Goal: Transaction & Acquisition: Purchase product/service

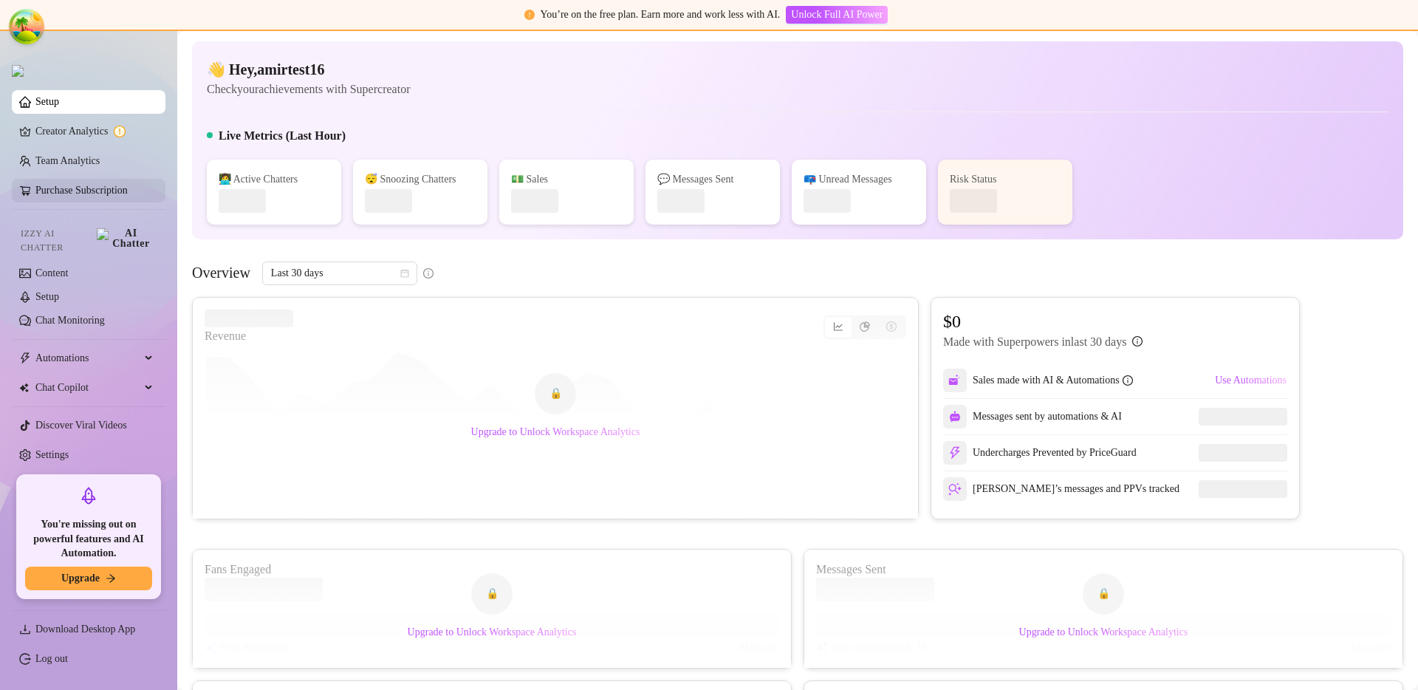
click at [103, 188] on link "Purchase Subscription" at bounding box center [94, 191] width 118 height 24
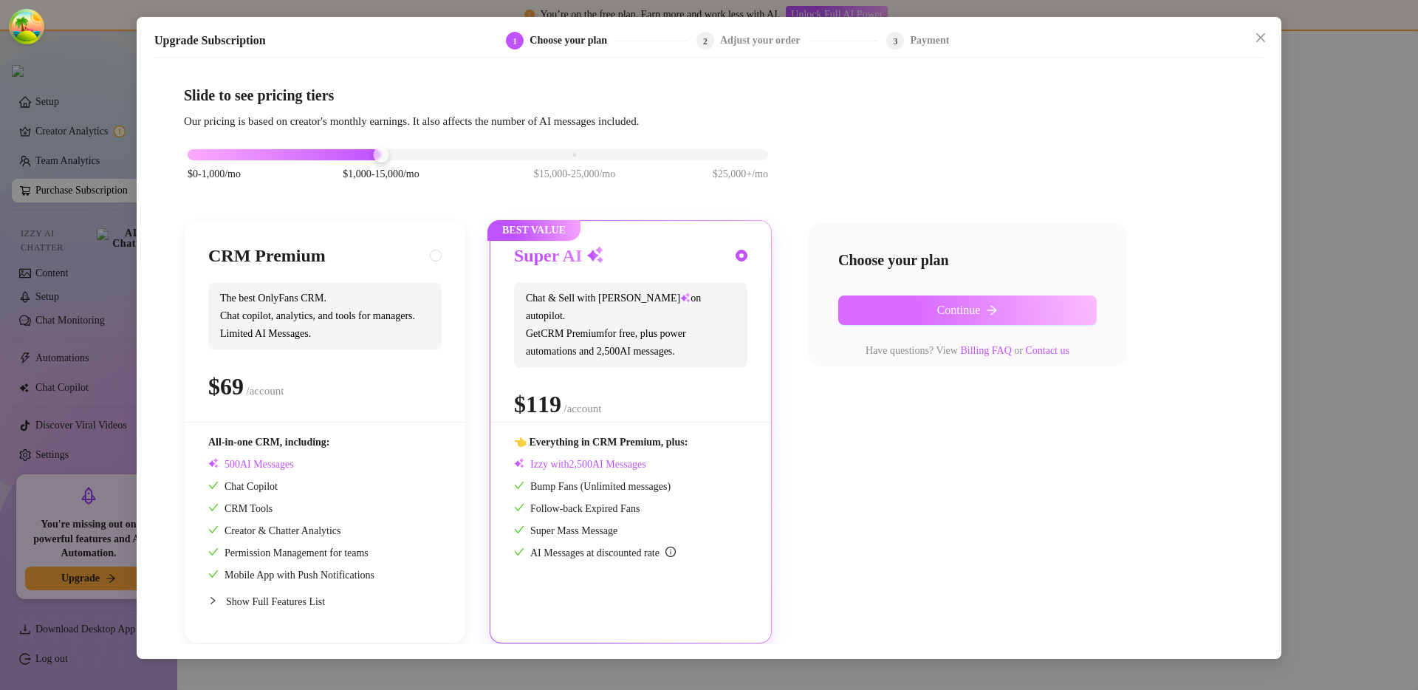
click at [915, 307] on button "Continue" at bounding box center [967, 310] width 259 height 30
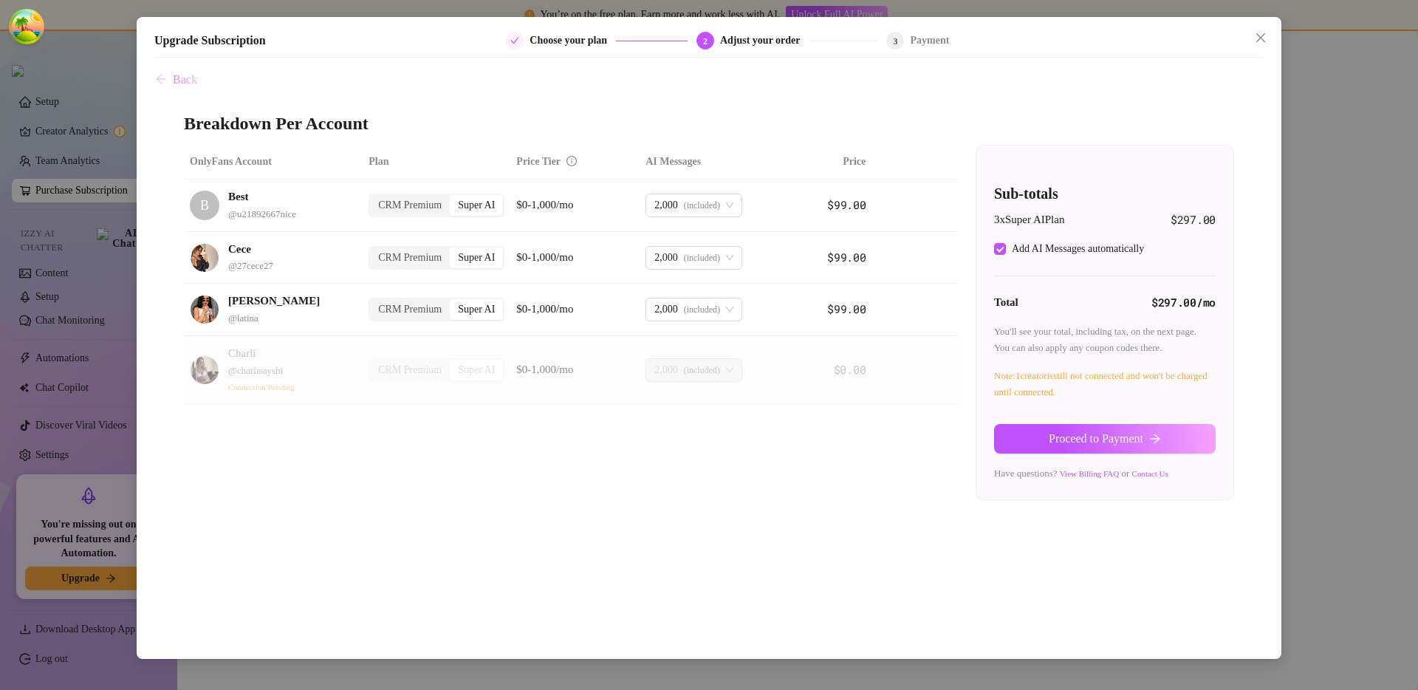
click at [179, 84] on span "Back" at bounding box center [185, 79] width 24 height 13
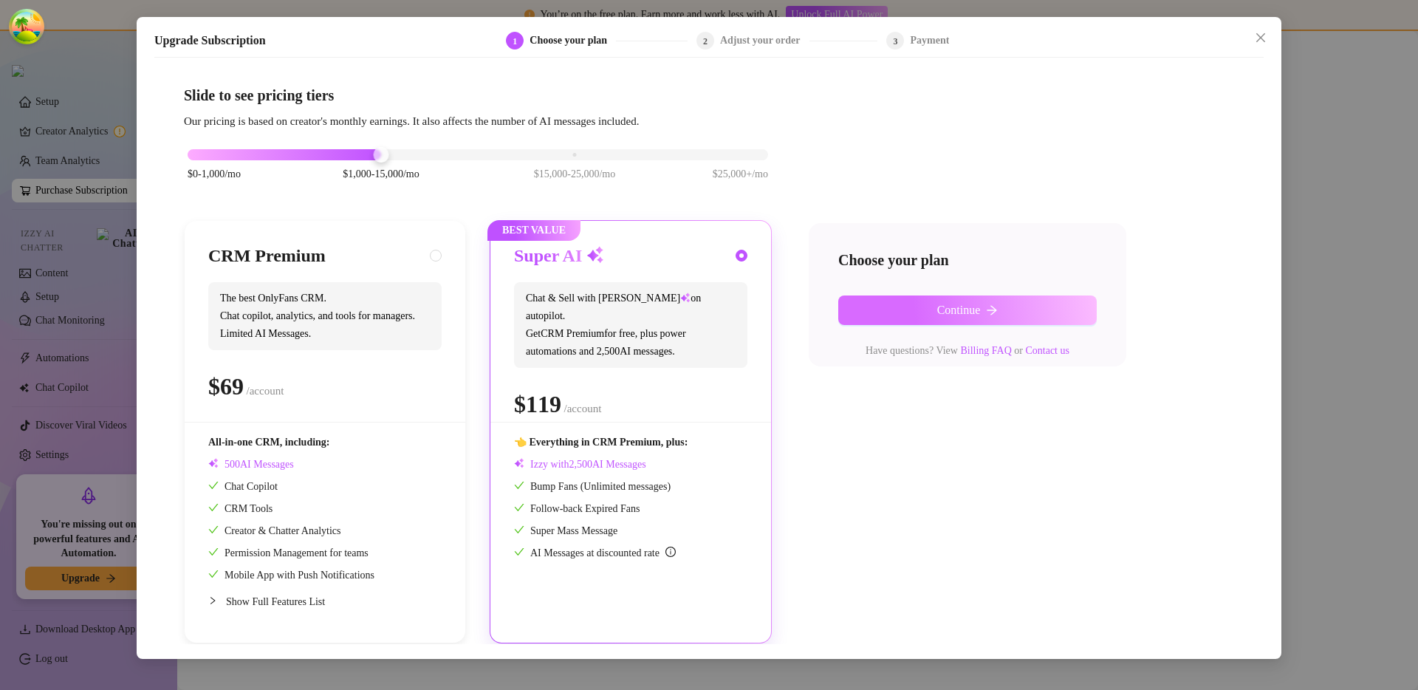
click at [909, 309] on button "Continue" at bounding box center [967, 310] width 259 height 30
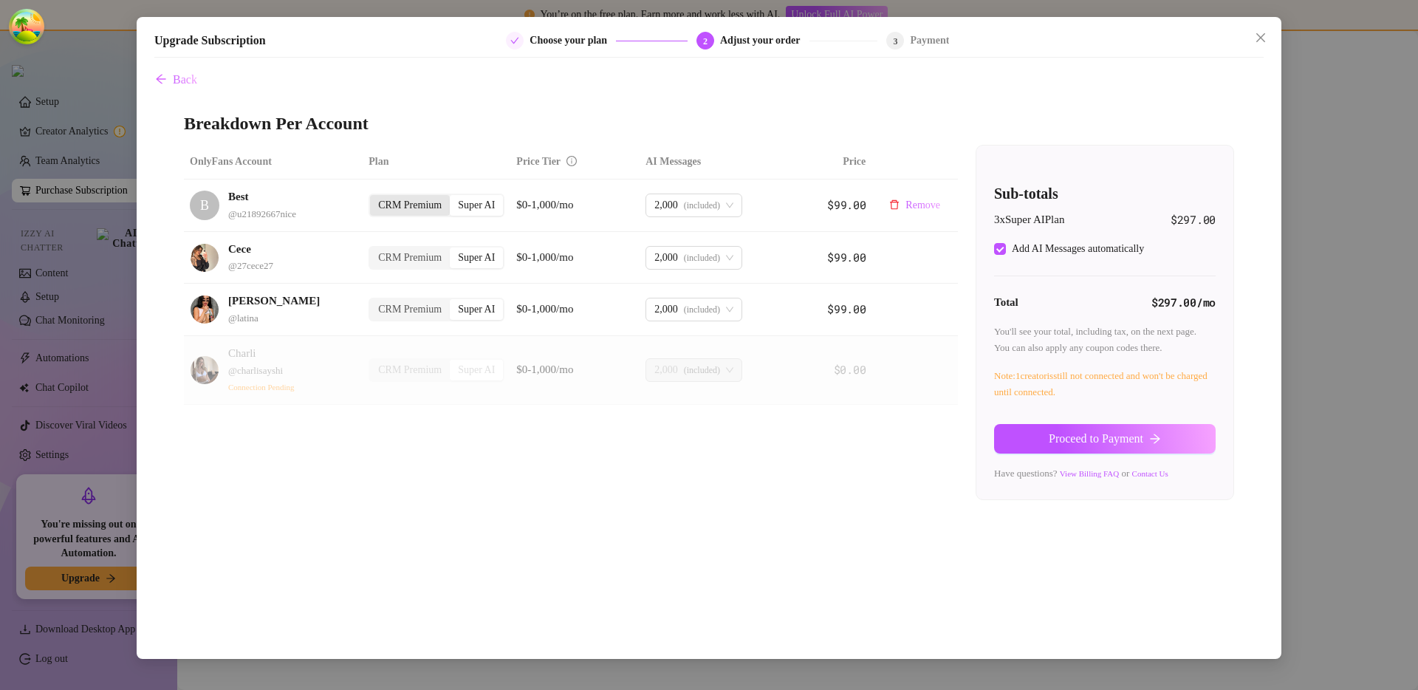
click at [411, 208] on div "CRM Premium" at bounding box center [410, 205] width 80 height 21
click at [374, 197] on input "CRM Premium" at bounding box center [374, 197] width 0 height 0
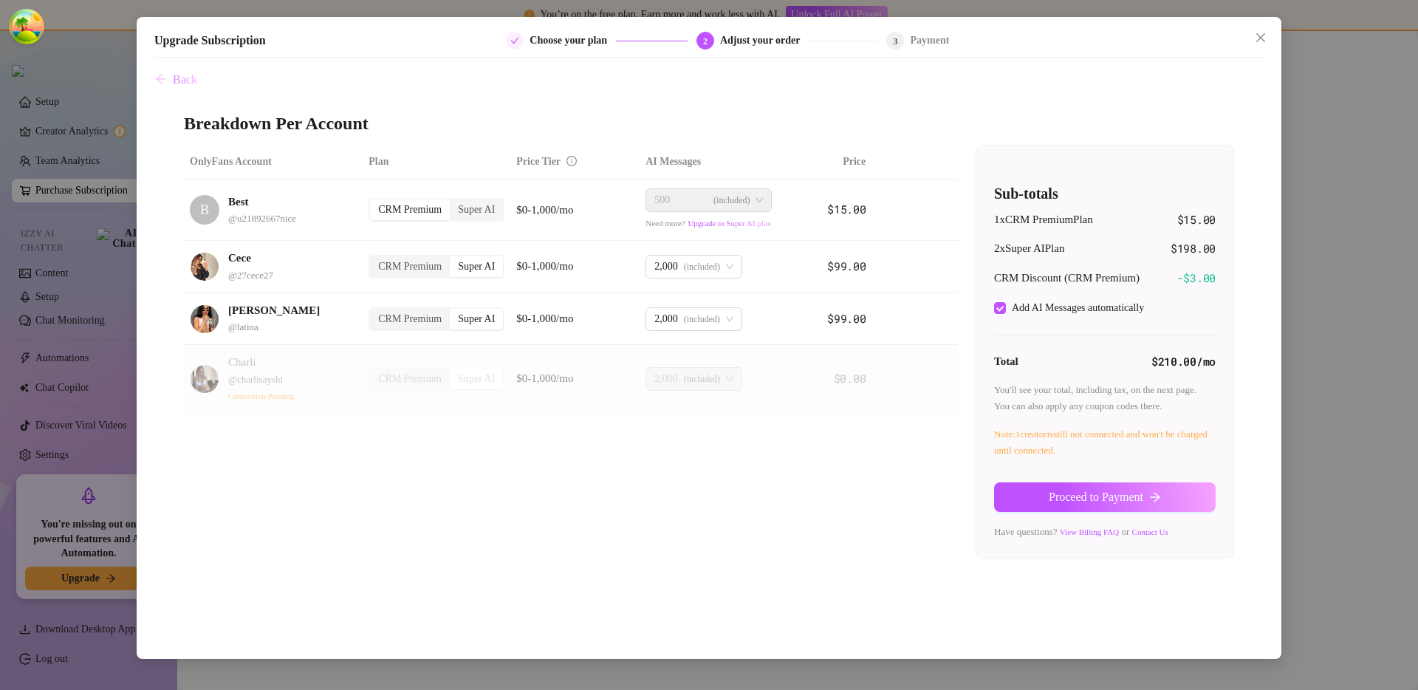
click at [185, 75] on span "Back" at bounding box center [185, 79] width 24 height 13
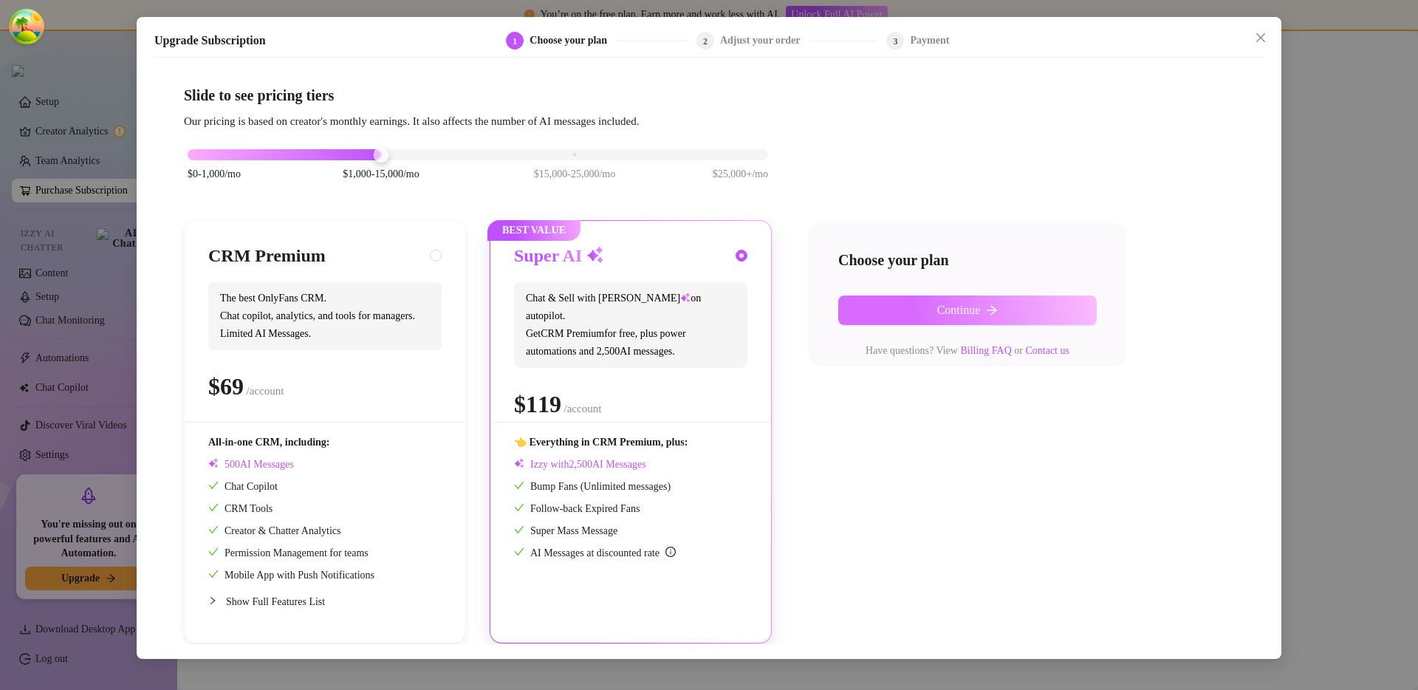
click at [1002, 320] on button "Continue" at bounding box center [967, 310] width 259 height 30
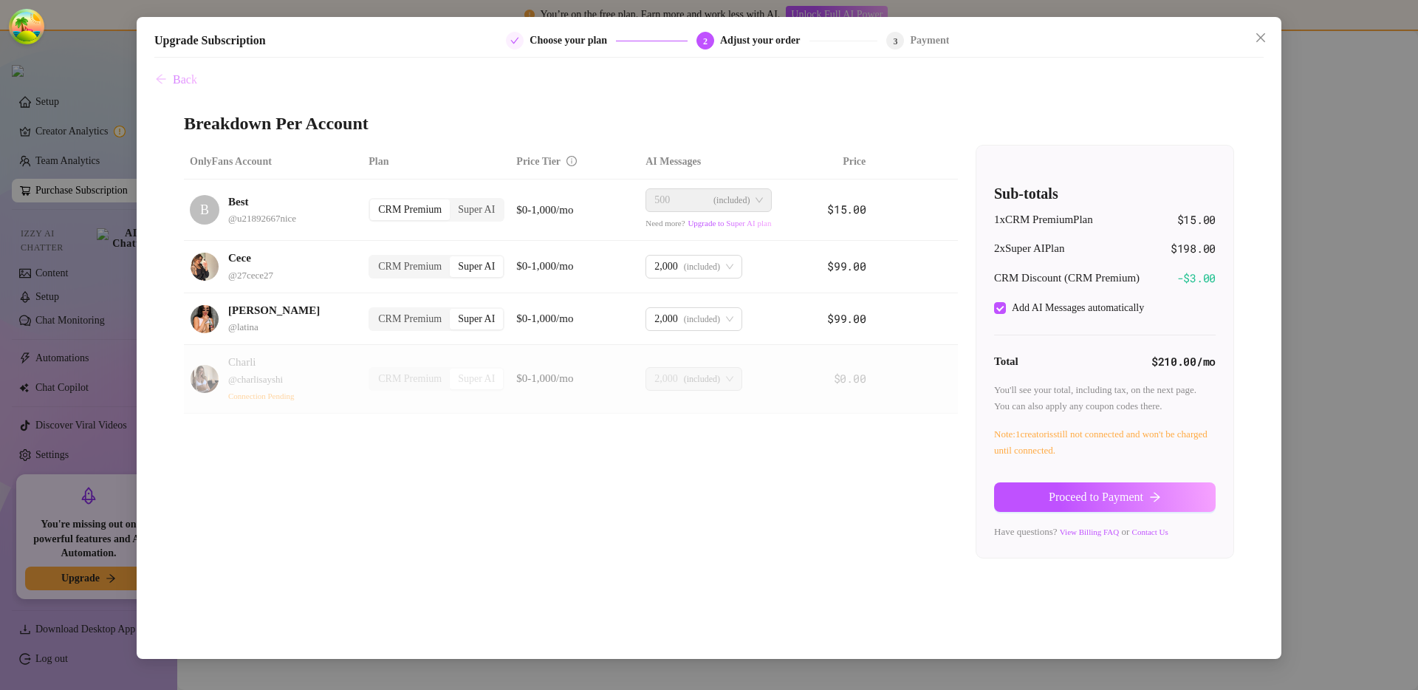
click at [196, 84] on span "Back" at bounding box center [185, 79] width 24 height 13
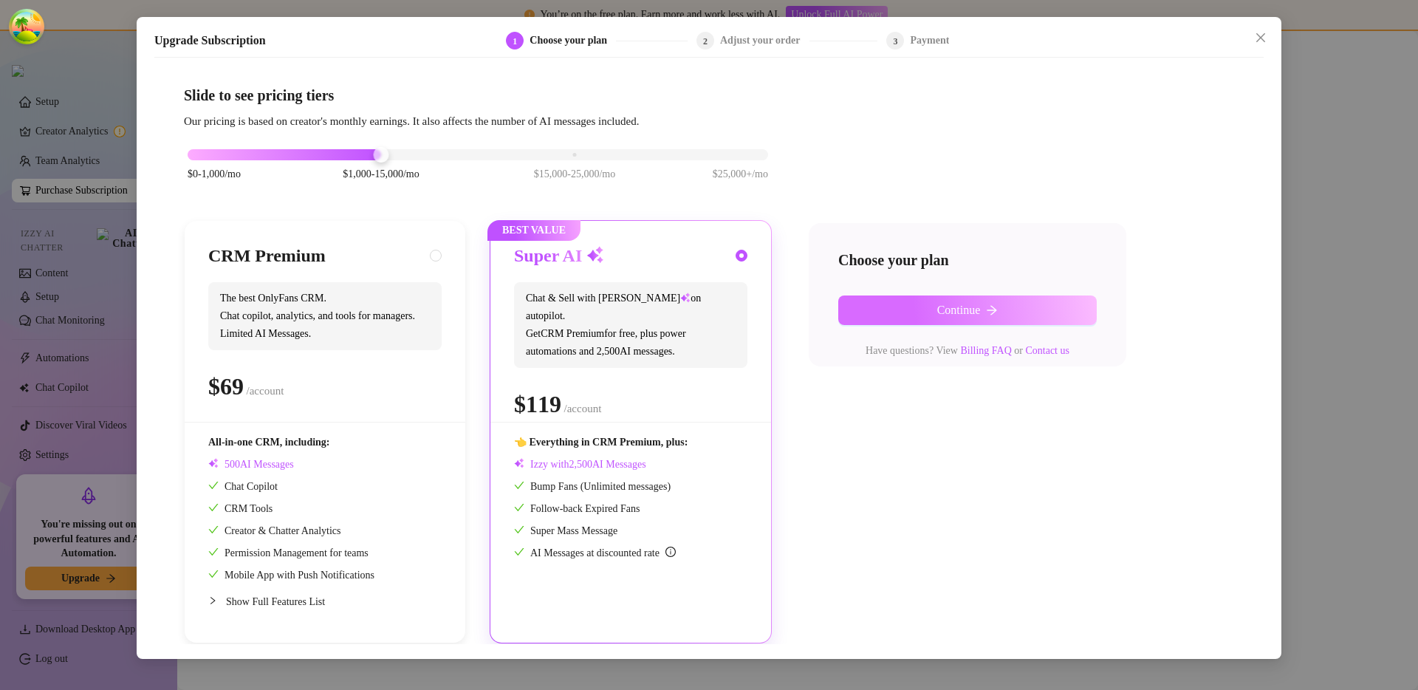
click at [972, 314] on span "Continue" at bounding box center [959, 310] width 44 height 13
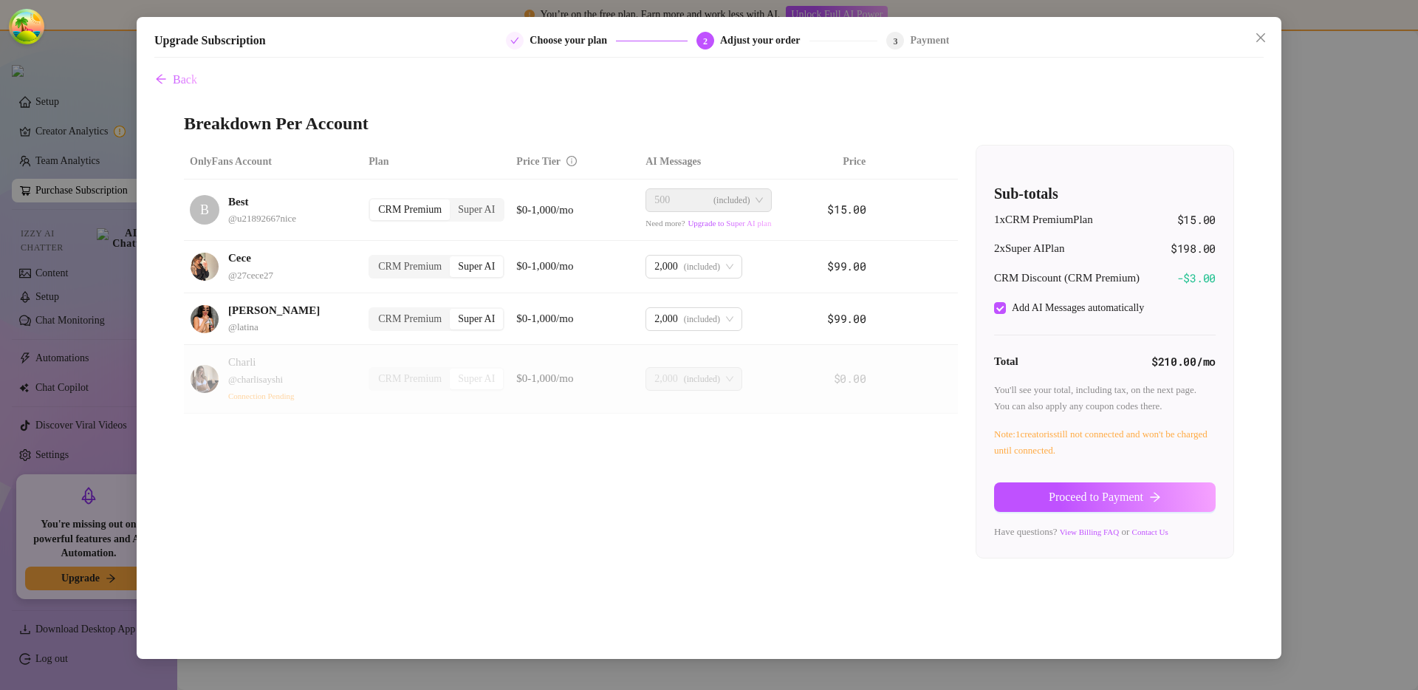
click at [1276, 395] on div "Upgrade Subscription Choose your plan 2 Adjust your order 3 Payment Back Breakd…" at bounding box center [709, 345] width 1418 height 690
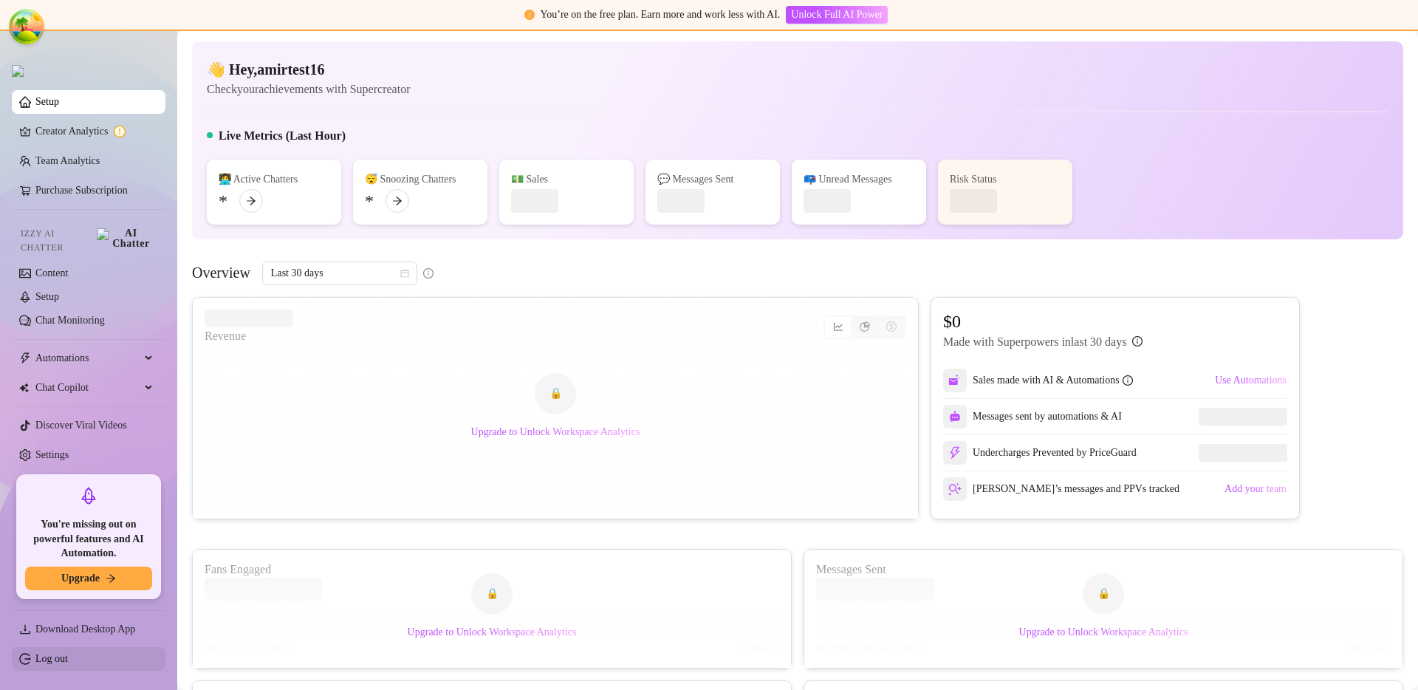
click at [64, 657] on link "Log out" at bounding box center [51, 658] width 32 height 11
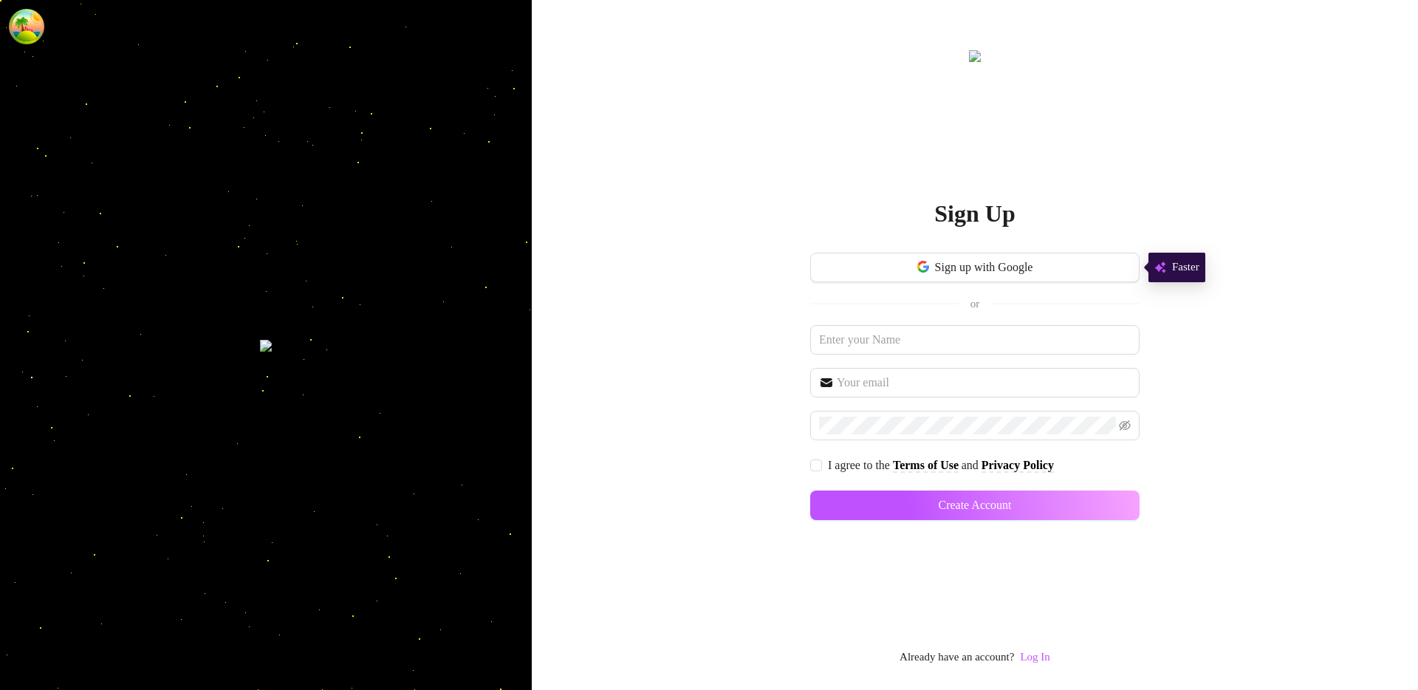
click at [1039, 654] on link "Log In" at bounding box center [1035, 657] width 30 height 12
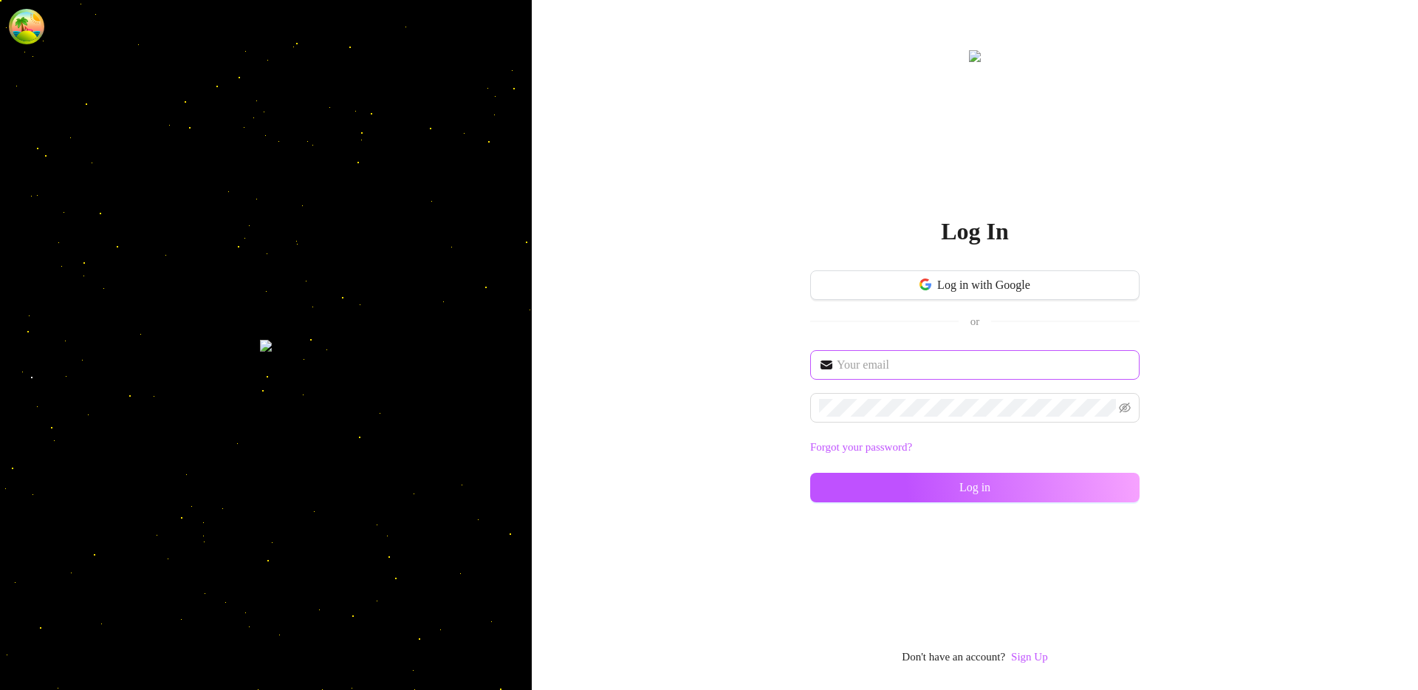
click at [894, 353] on span at bounding box center [974, 365] width 329 height 30
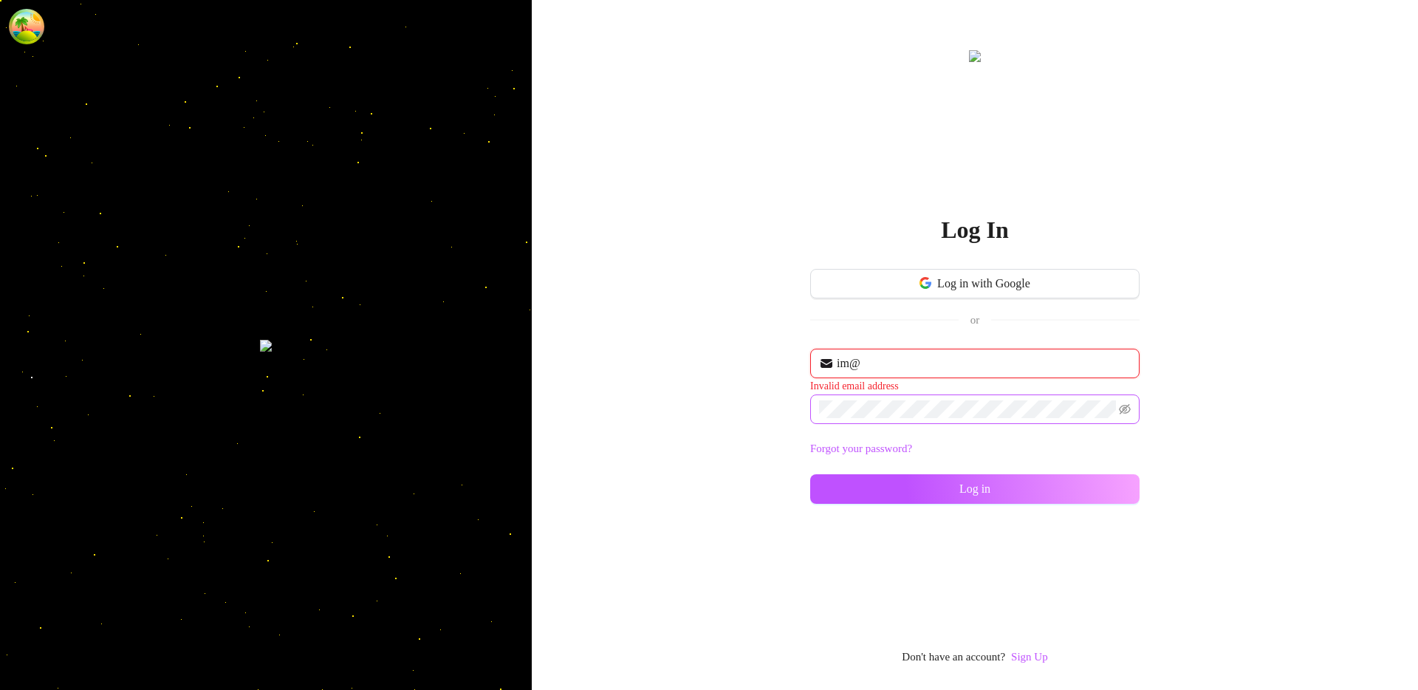
type input "im@supercreator.app"
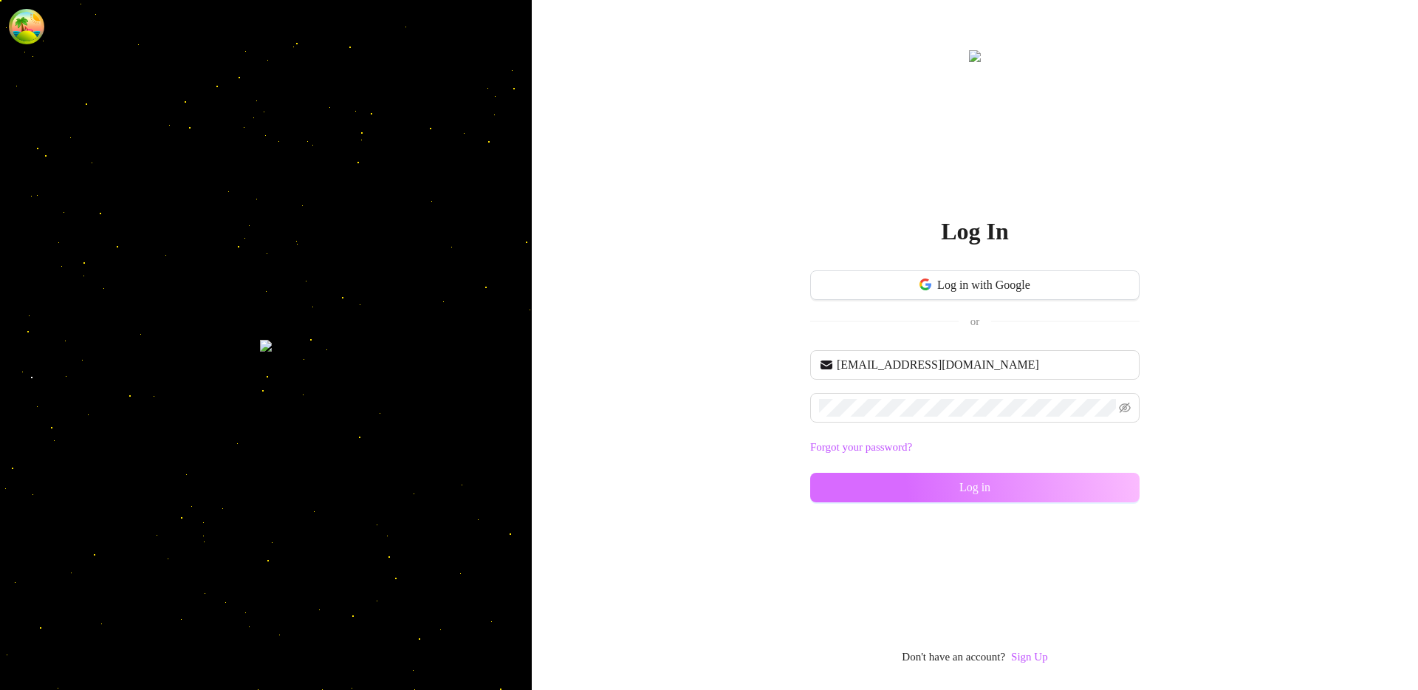
click at [880, 490] on button "Log in" at bounding box center [974, 488] width 329 height 30
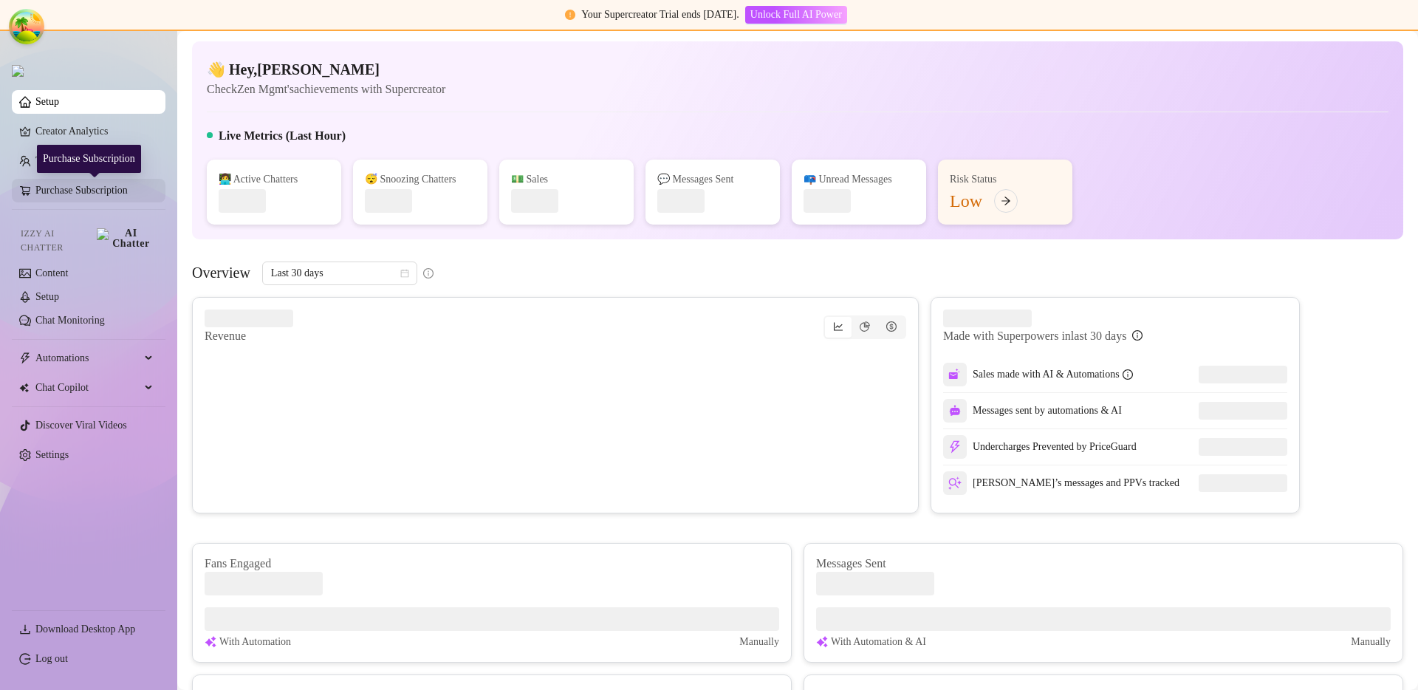
click at [101, 196] on link "Purchase Subscription" at bounding box center [94, 191] width 118 height 24
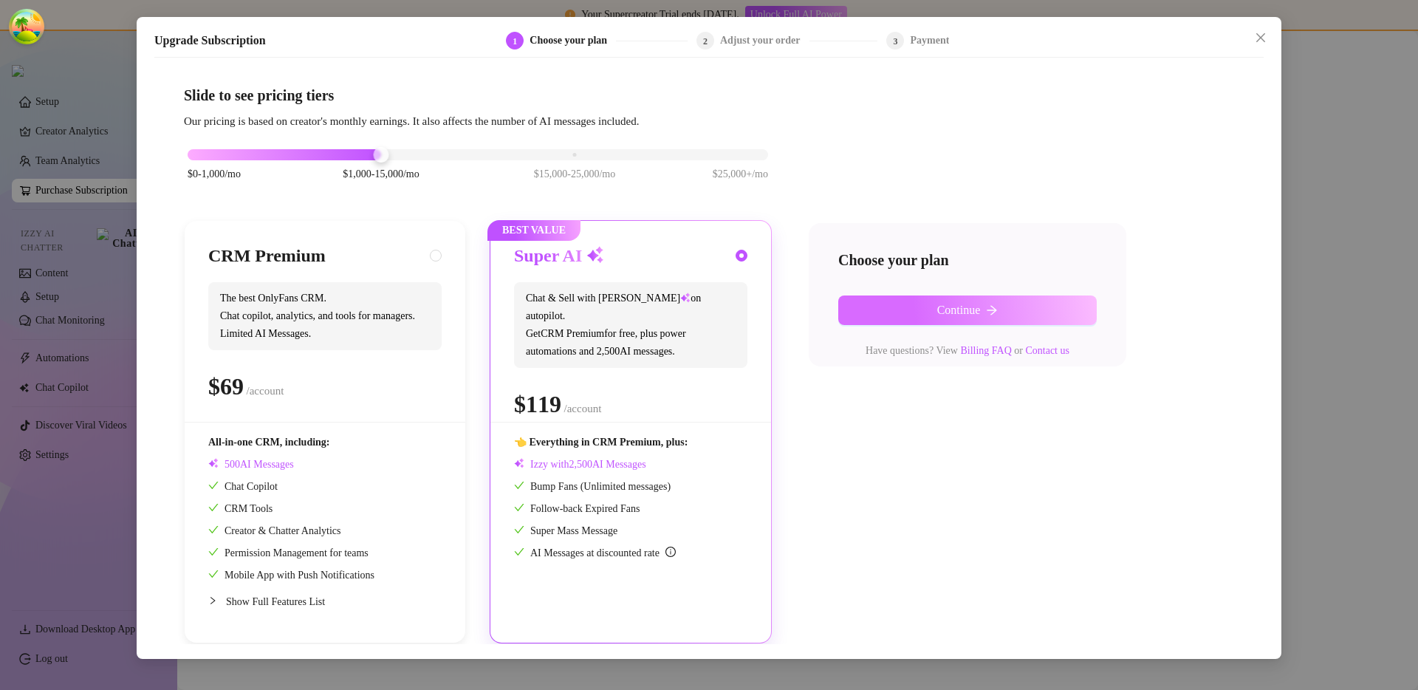
click at [968, 311] on span "Continue" at bounding box center [959, 310] width 44 height 13
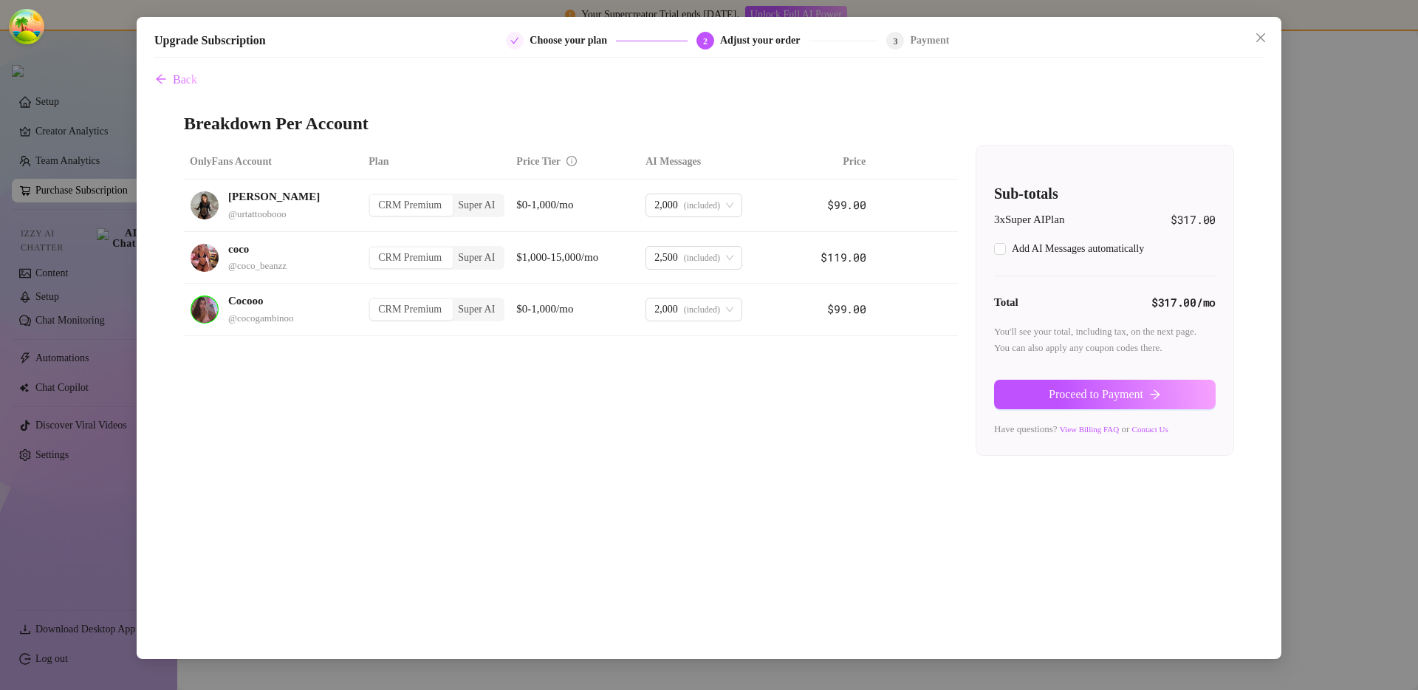
checkbox input "true"
click at [182, 81] on span "Back" at bounding box center [185, 79] width 24 height 13
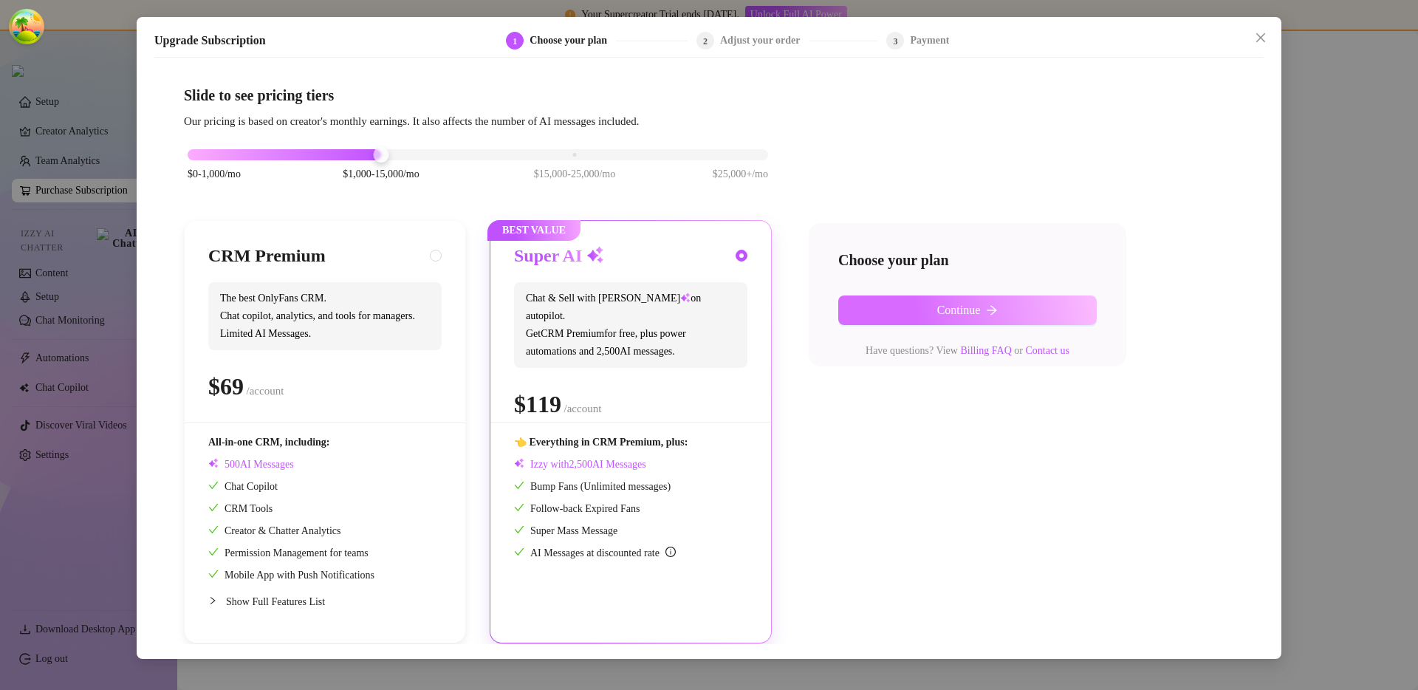
click at [896, 308] on button "Continue" at bounding box center [967, 310] width 259 height 30
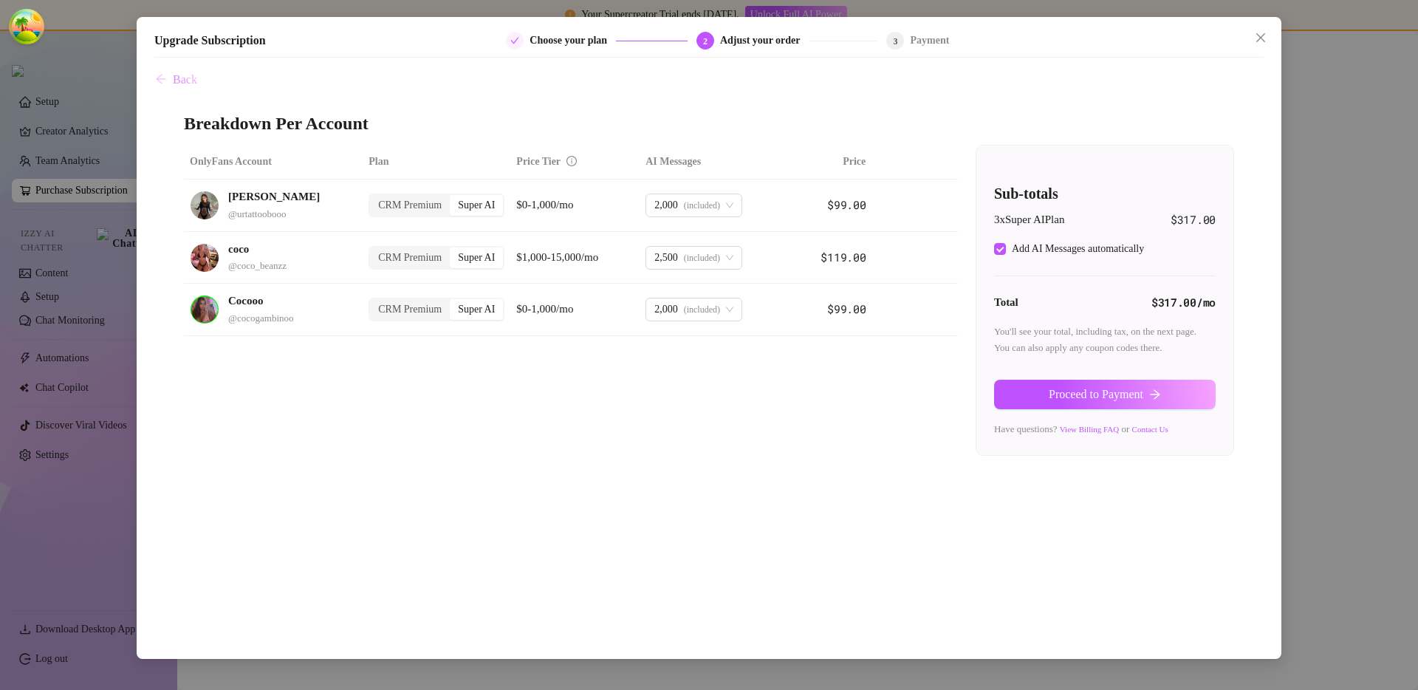
click at [169, 83] on button "Back" at bounding box center [176, 80] width 44 height 30
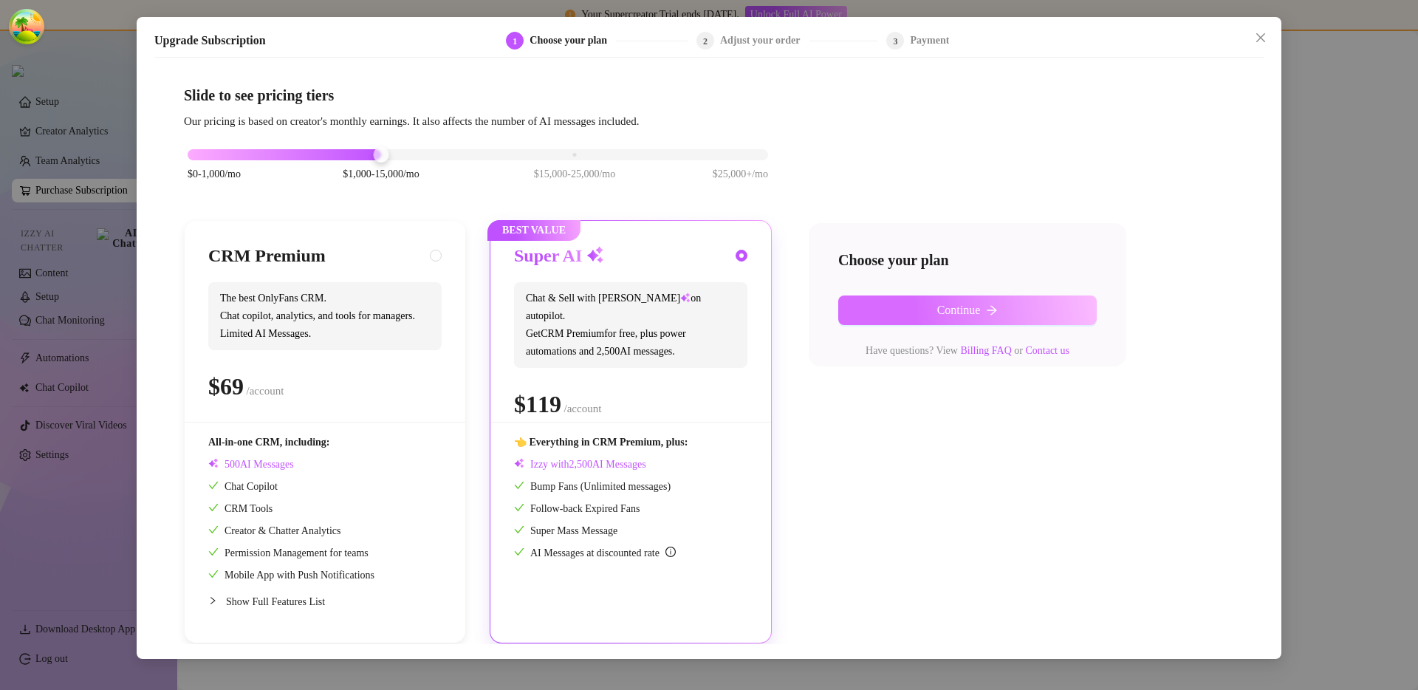
click at [1001, 308] on button "Continue" at bounding box center [967, 310] width 259 height 30
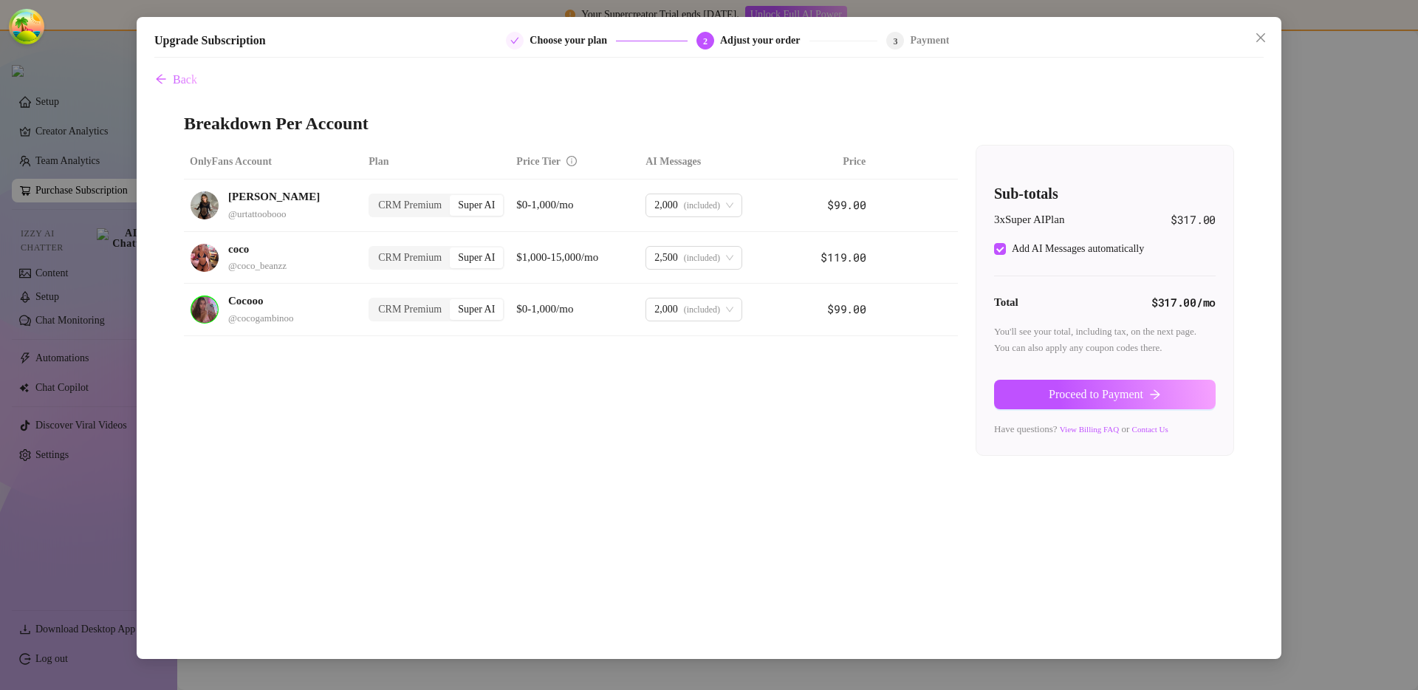
click at [1276, 154] on div "Upgrade Subscription Choose your plan 2 Adjust your order 3 Payment Back Breakd…" at bounding box center [709, 345] width 1418 height 690
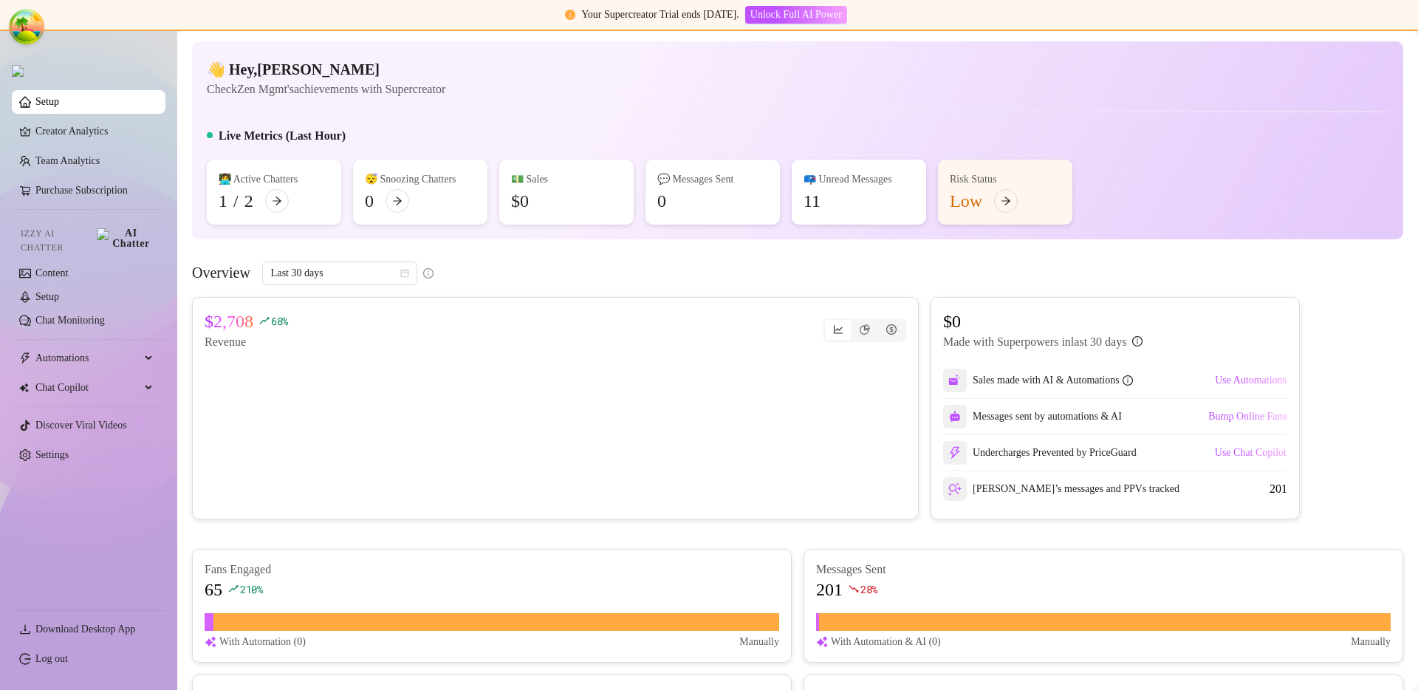
click at [600, 267] on div "Overview Last 30 days" at bounding box center [797, 273] width 1211 height 24
click at [85, 188] on link "Purchase Subscription" at bounding box center [94, 191] width 118 height 24
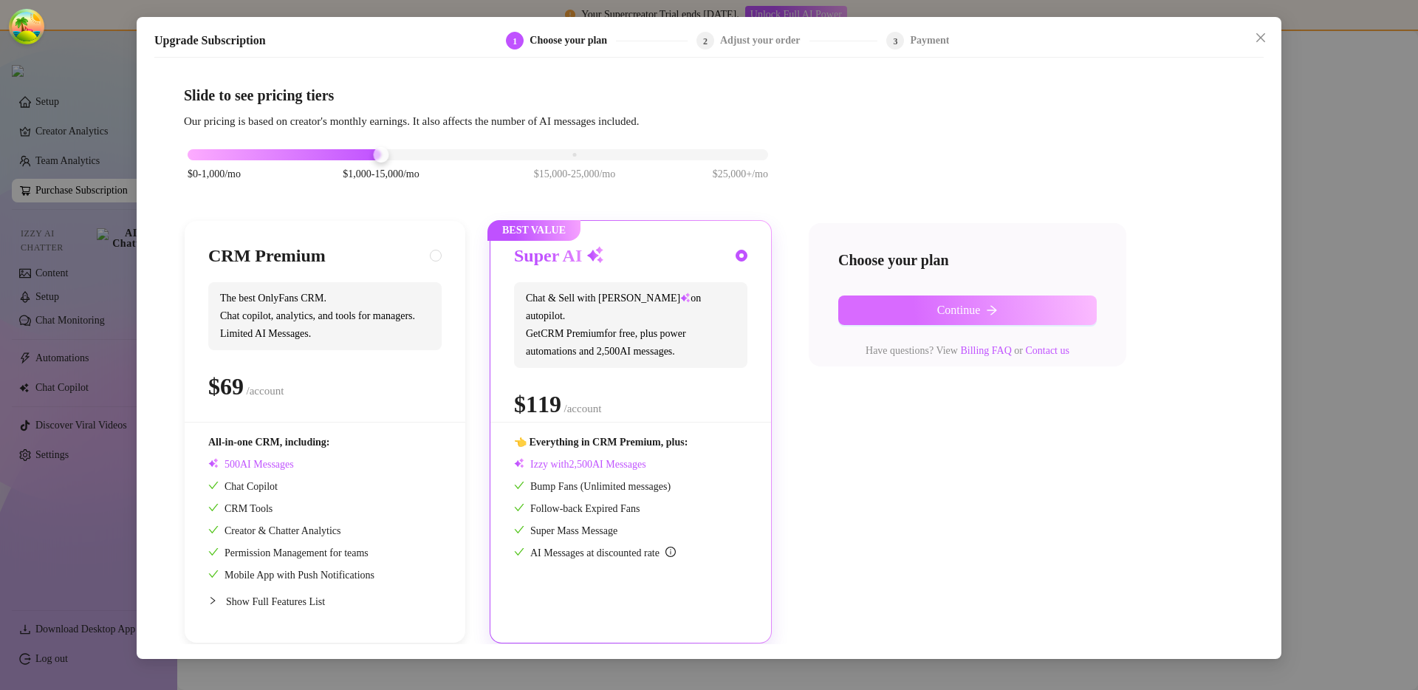
click at [918, 306] on button "Continue" at bounding box center [967, 310] width 259 height 30
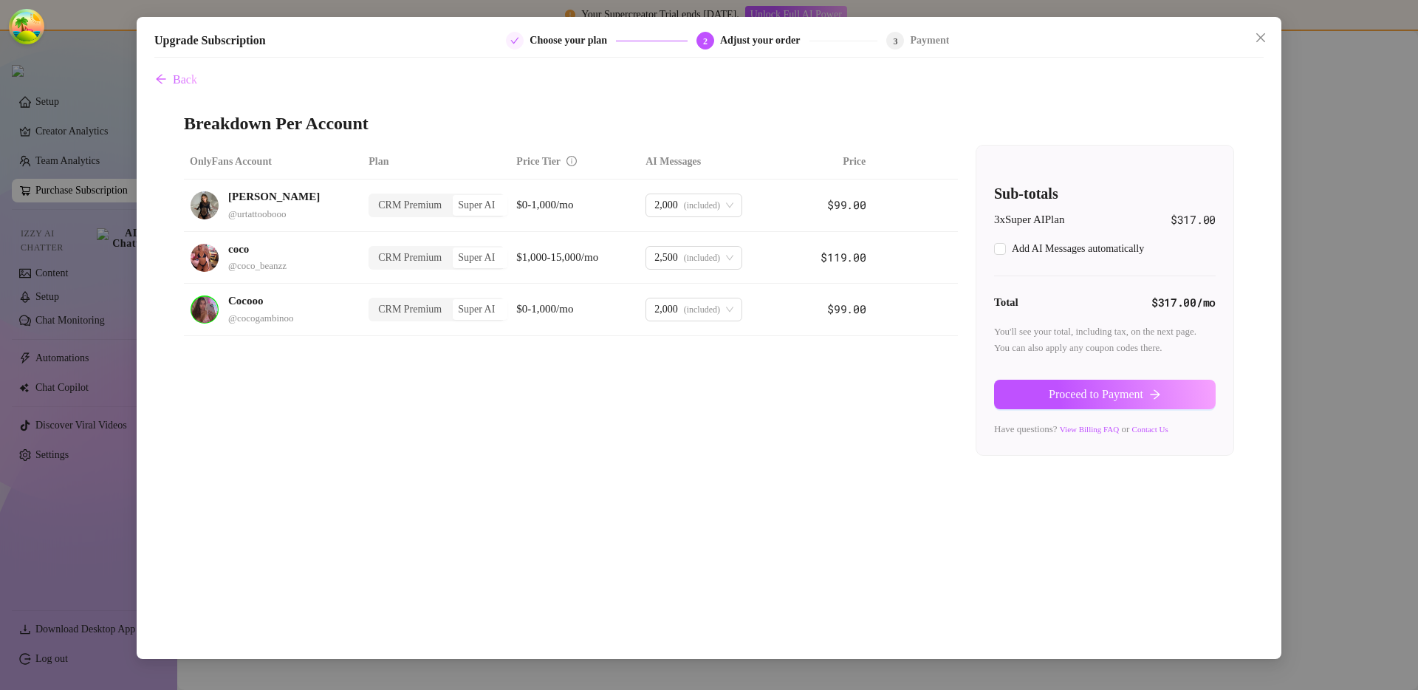
checkbox input "true"
click at [403, 256] on div "CRM Premium" at bounding box center [410, 257] width 80 height 21
click at [374, 250] on input "CRM Premium" at bounding box center [374, 250] width 0 height 0
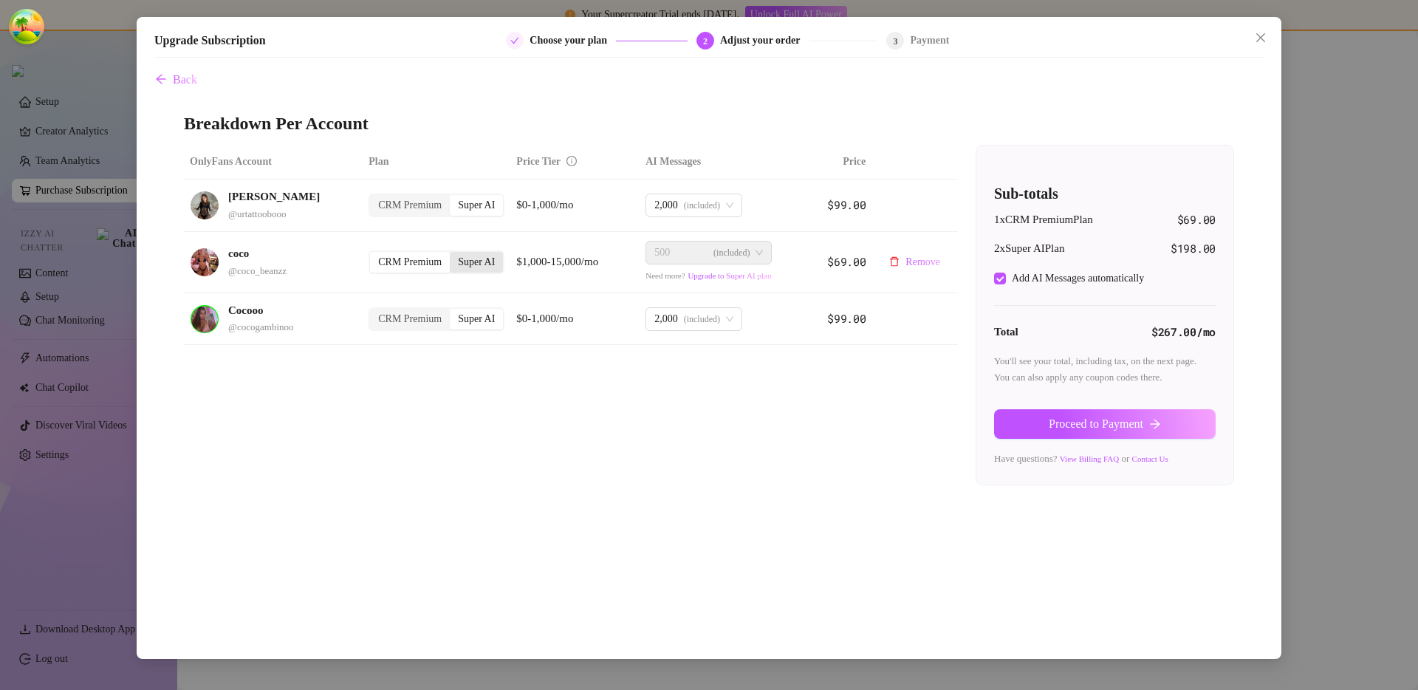
click at [470, 264] on div "Super AI" at bounding box center [476, 262] width 53 height 21
click at [453, 254] on input "Super AI" at bounding box center [453, 254] width 0 height 0
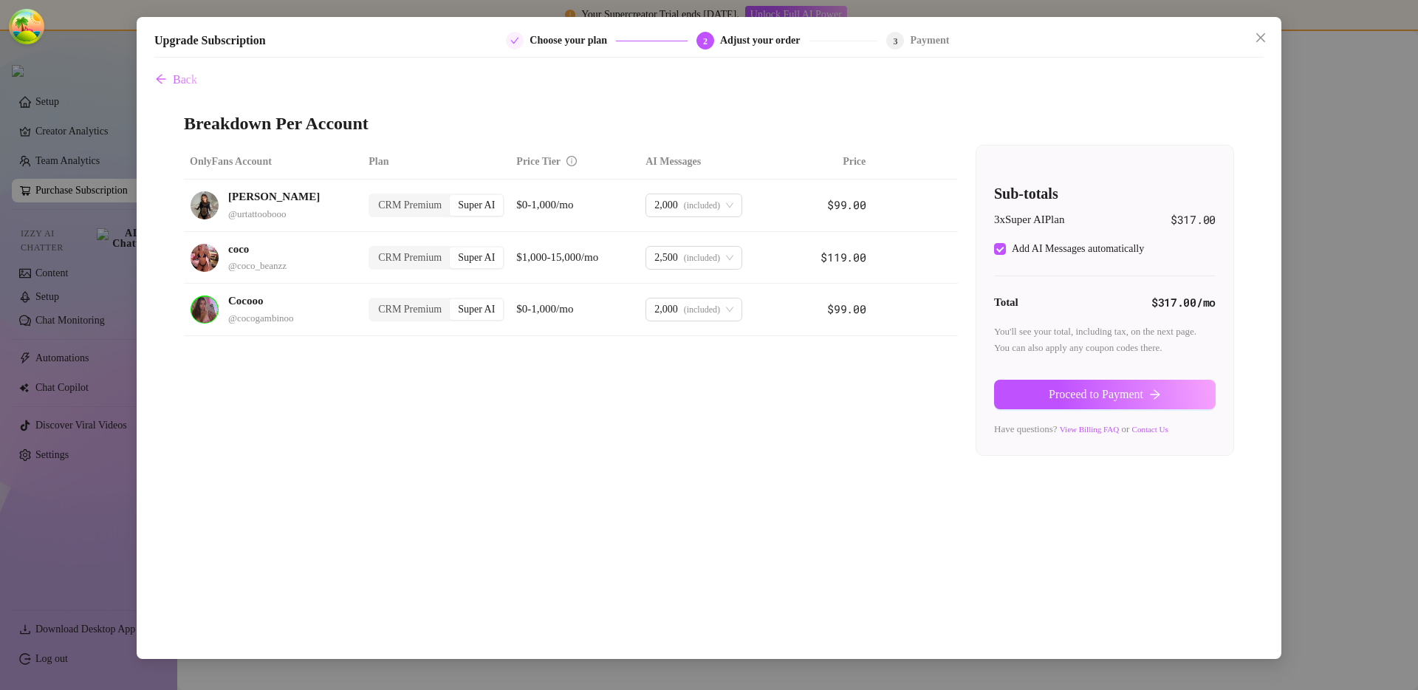
click at [1276, 239] on div "Upgrade Subscription Choose your plan 2 Adjust your order 3 Payment Back Breakd…" at bounding box center [709, 345] width 1418 height 690
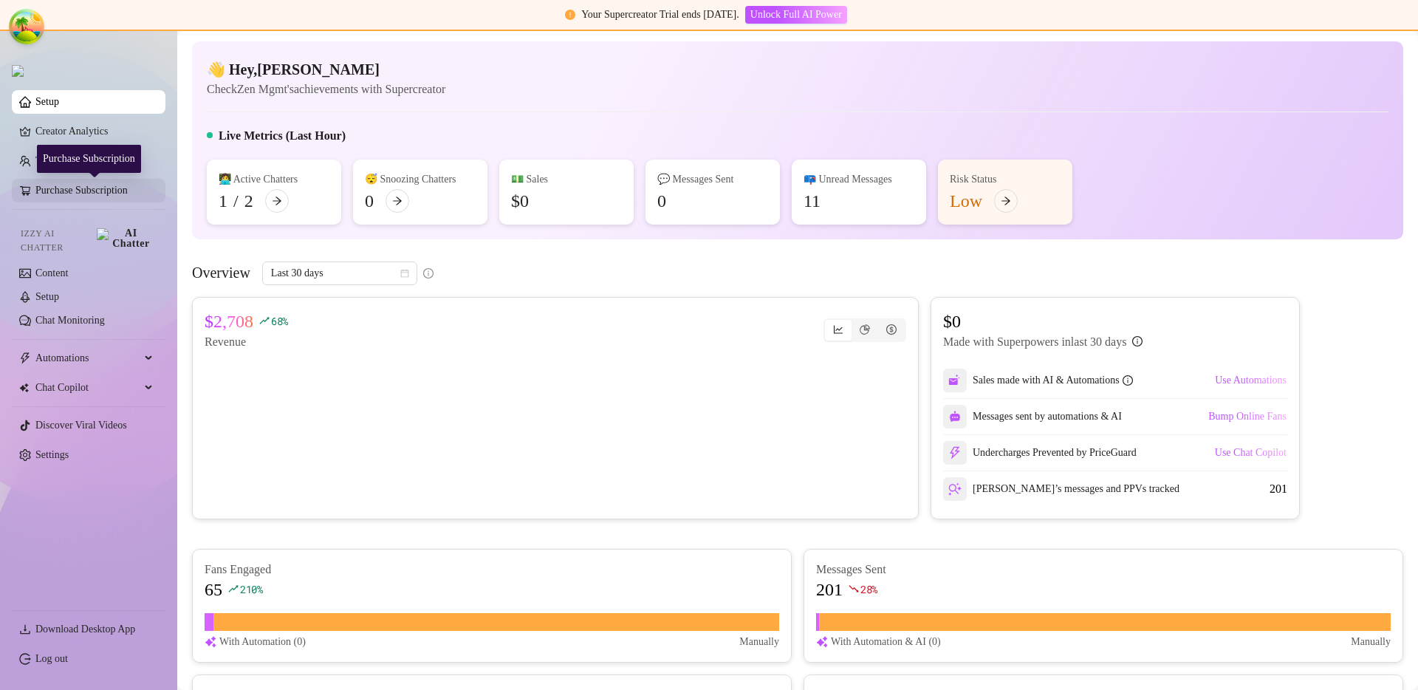
click at [47, 191] on link "Purchase Subscription" at bounding box center [94, 191] width 118 height 24
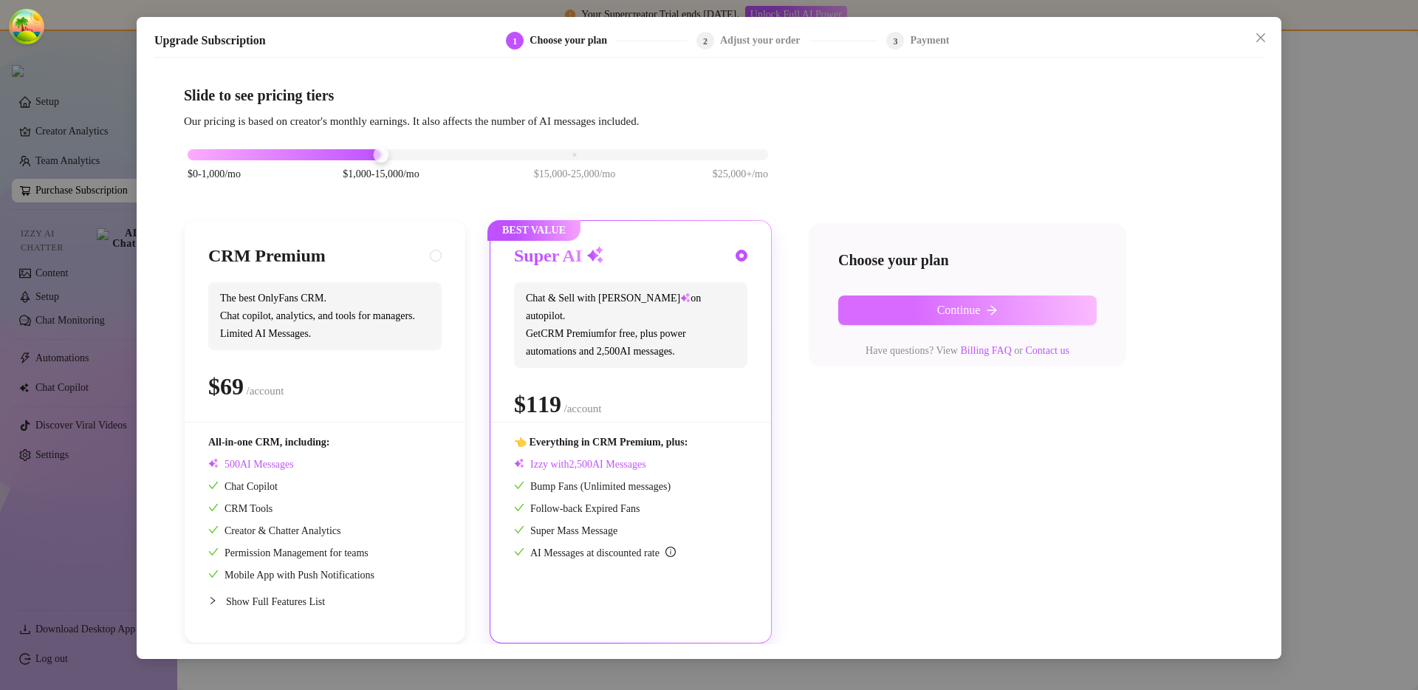
click at [976, 313] on span "Continue" at bounding box center [959, 310] width 44 height 13
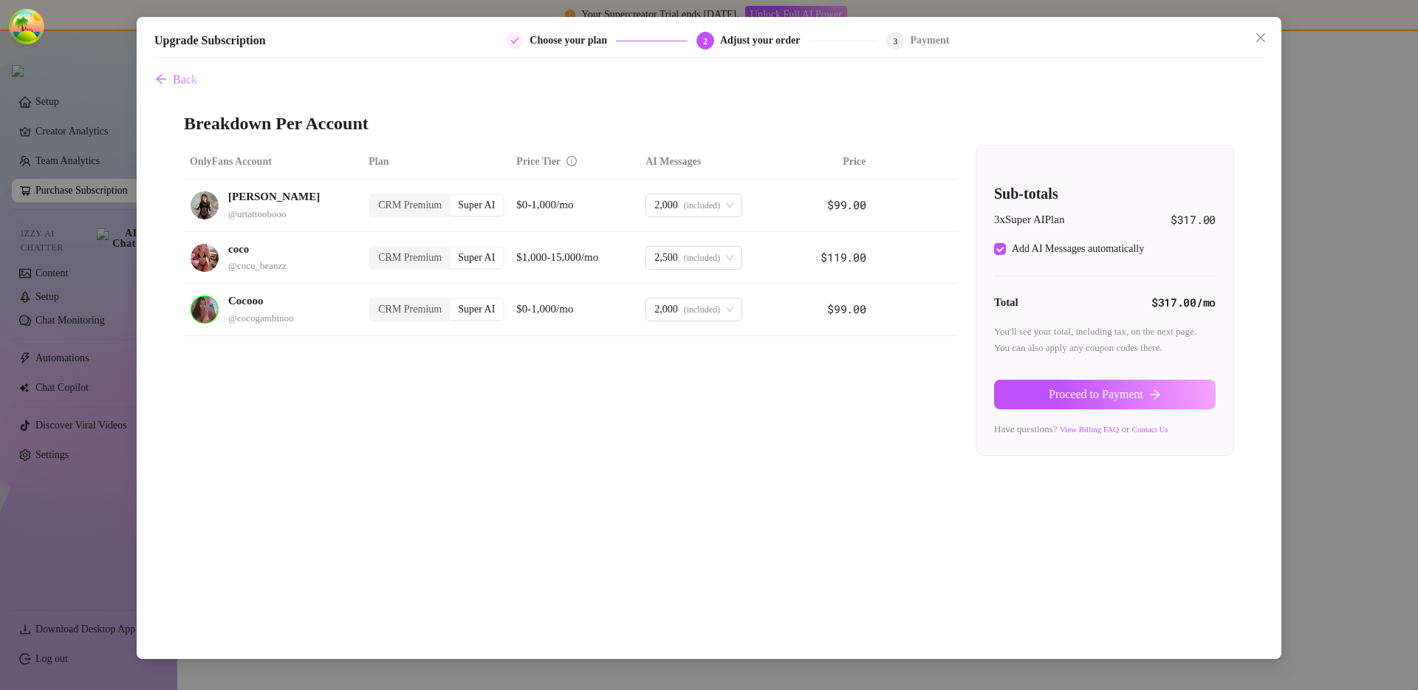
click at [1276, 270] on div "Upgrade Subscription Choose your plan 2 Adjust your order 3 Payment Back Breakd…" at bounding box center [709, 345] width 1418 height 690
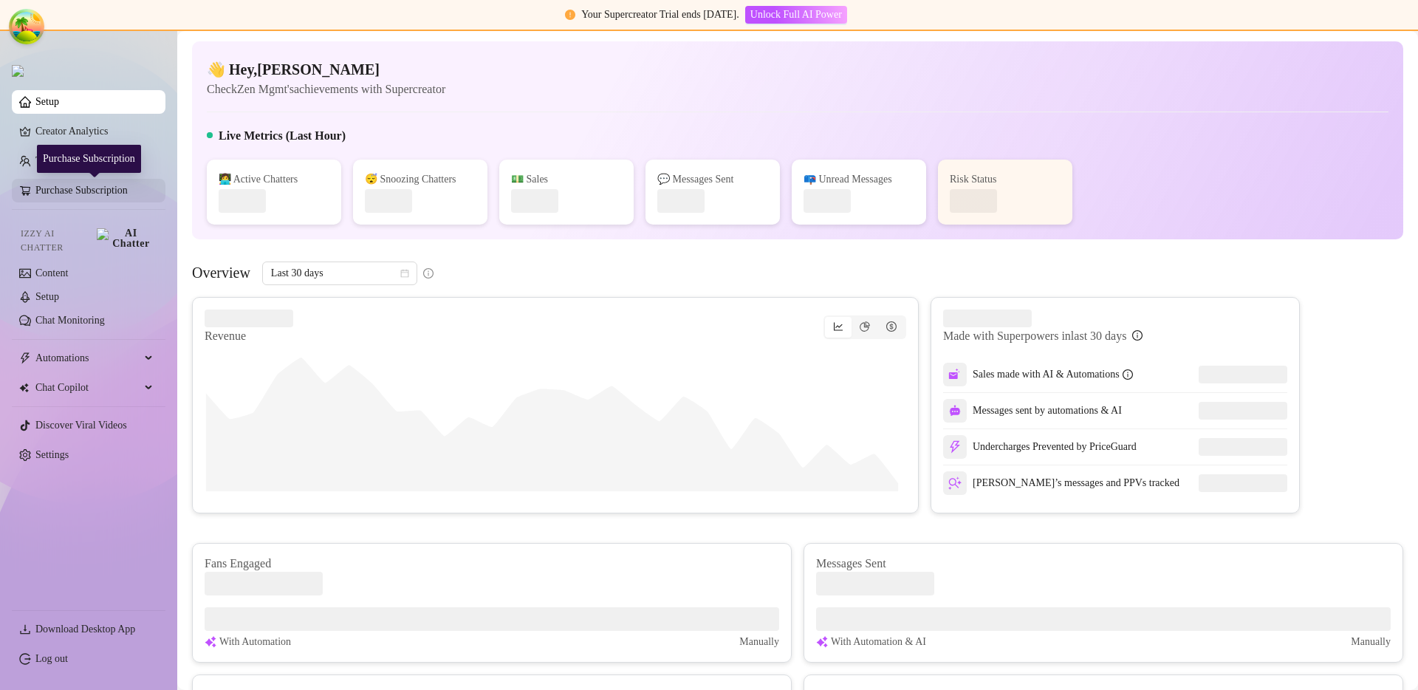
click at [107, 192] on link "Purchase Subscription" at bounding box center [94, 191] width 118 height 24
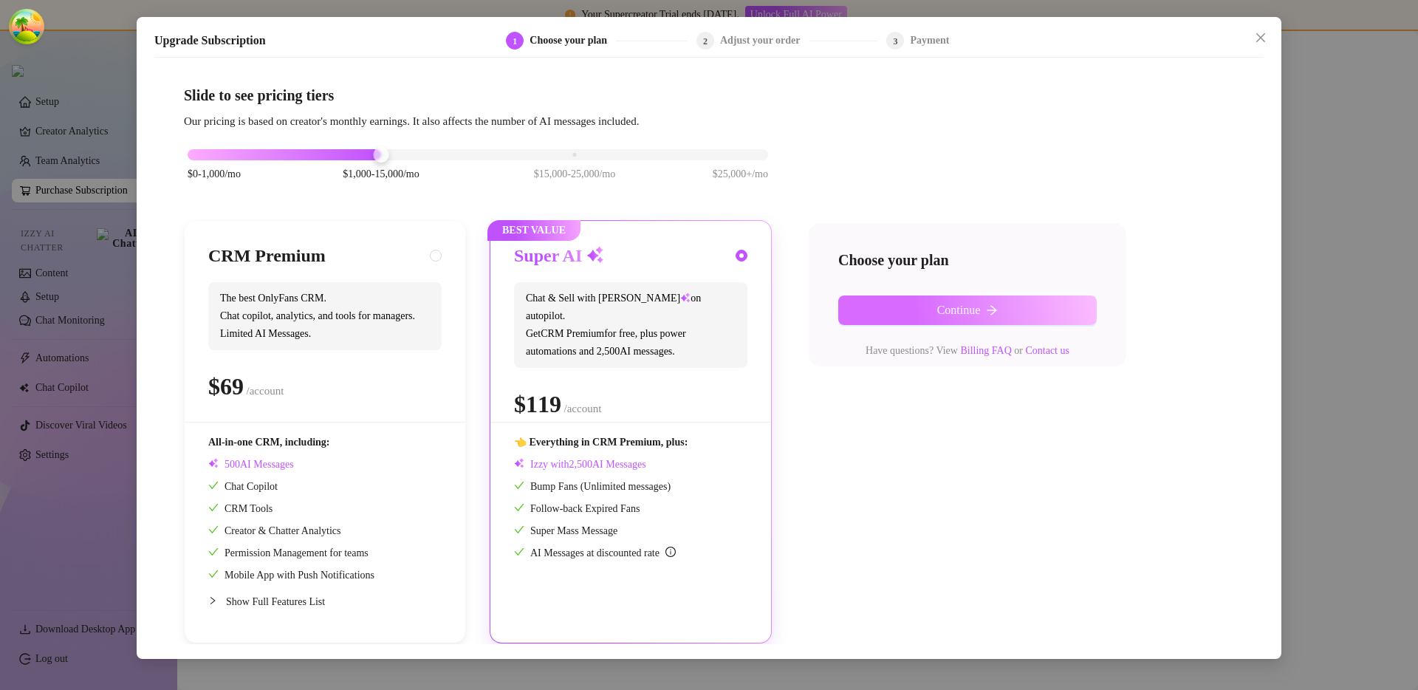
click at [928, 307] on button "Continue" at bounding box center [967, 310] width 259 height 30
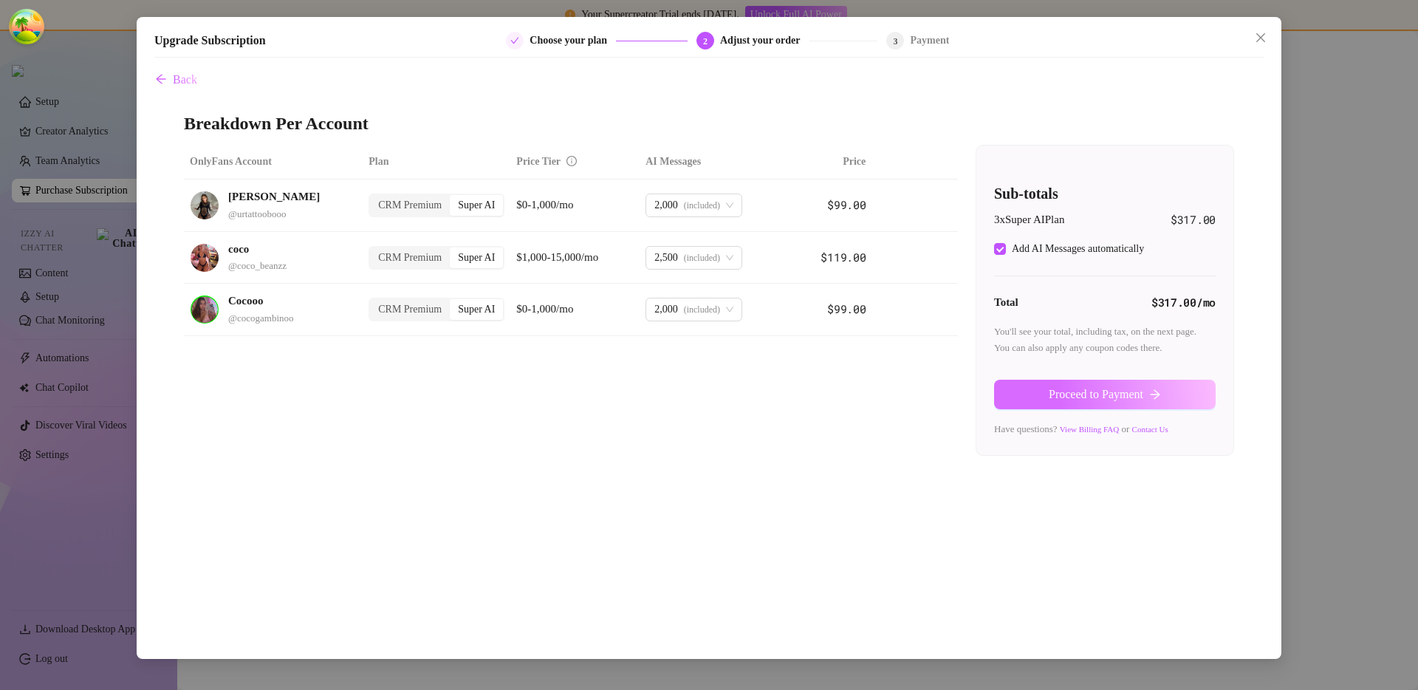
click at [1027, 394] on button "Proceed to Payment" at bounding box center [1105, 395] width 222 height 30
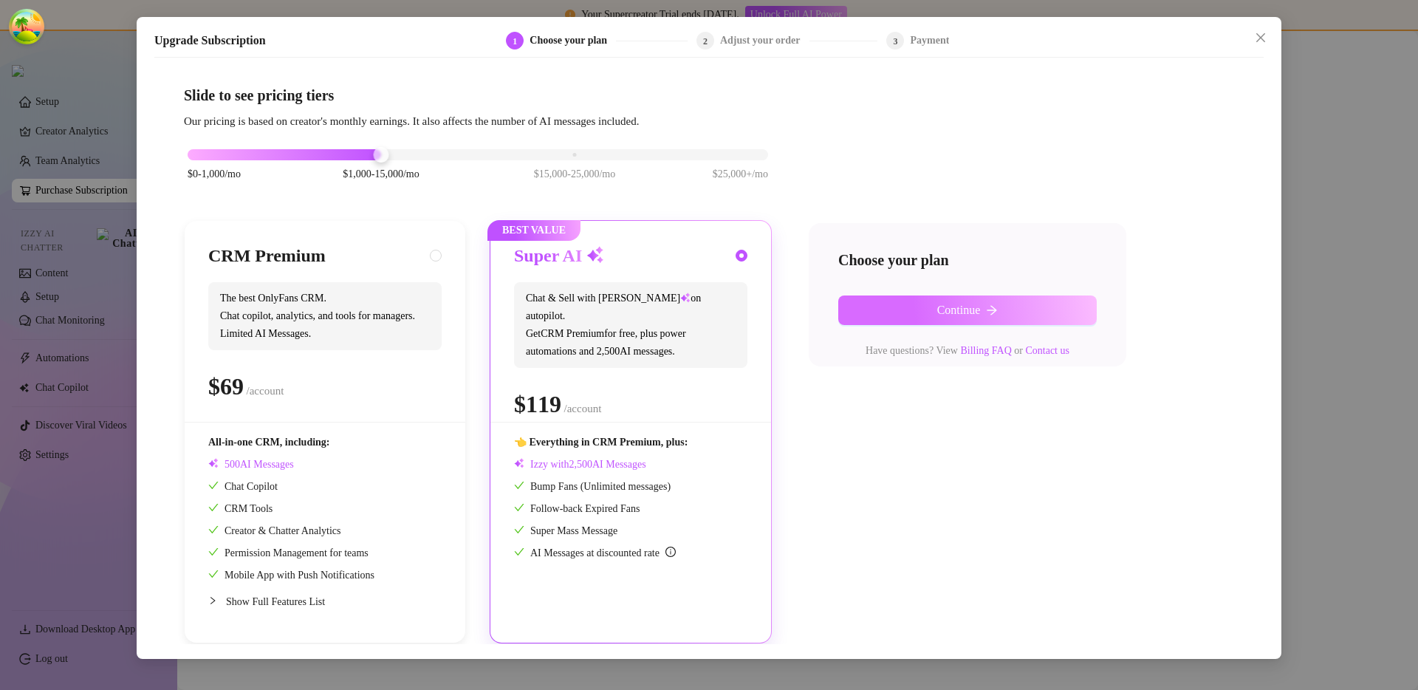
click at [990, 312] on icon "arrow-right" at bounding box center [992, 310] width 12 height 12
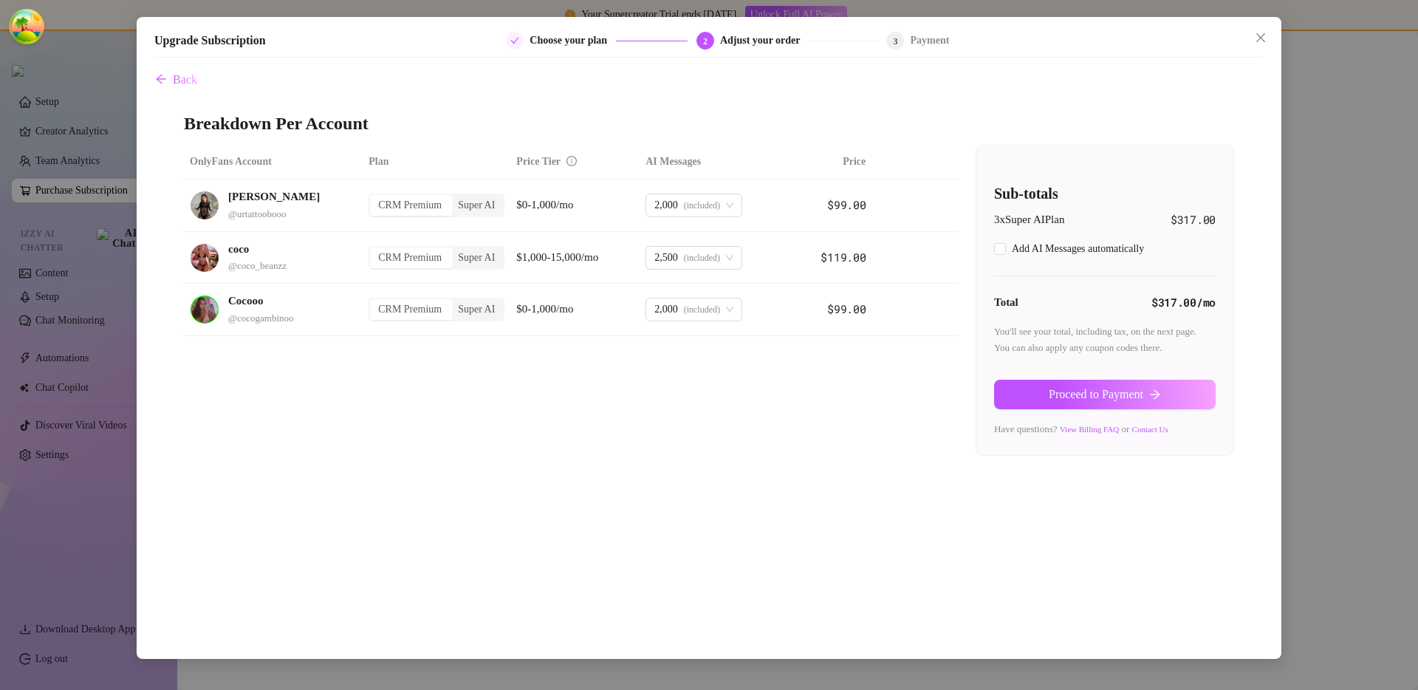
checkbox input "true"
click at [1073, 397] on span "Proceed to Payment" at bounding box center [1096, 394] width 95 height 13
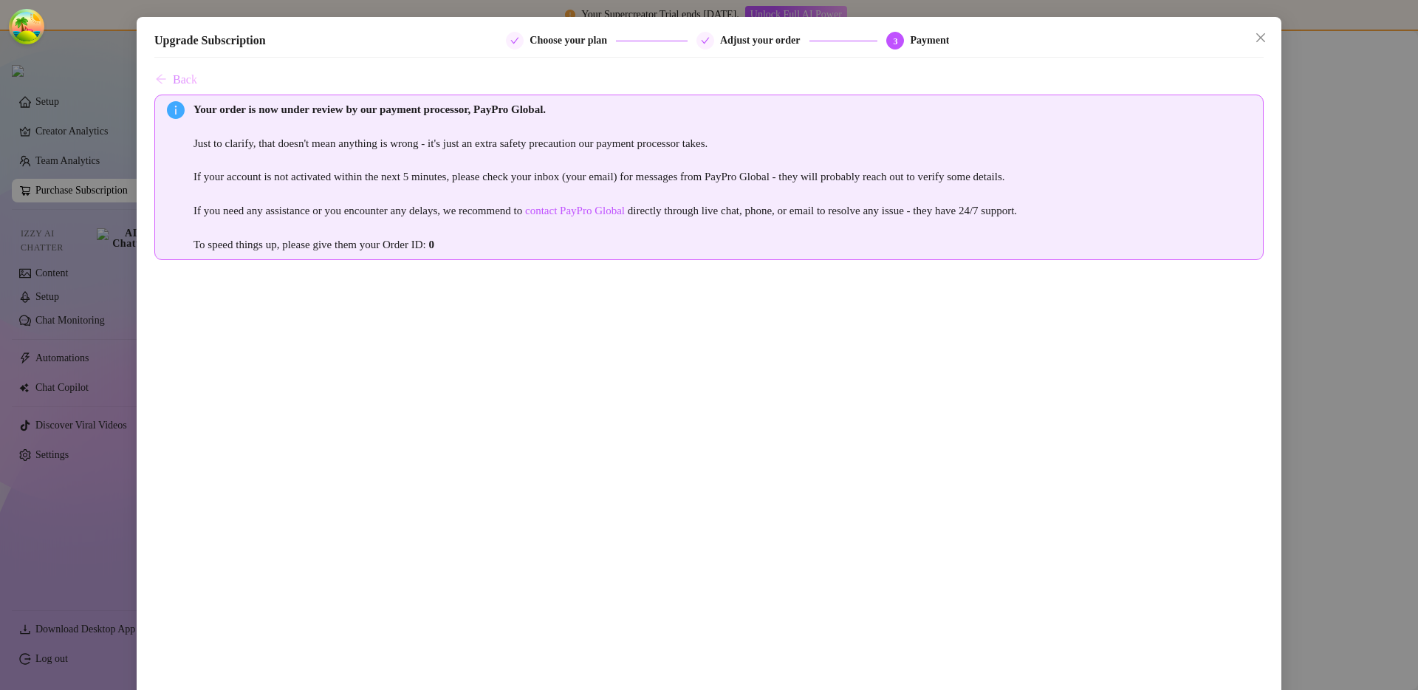
click at [185, 80] on span "Back" at bounding box center [185, 79] width 24 height 13
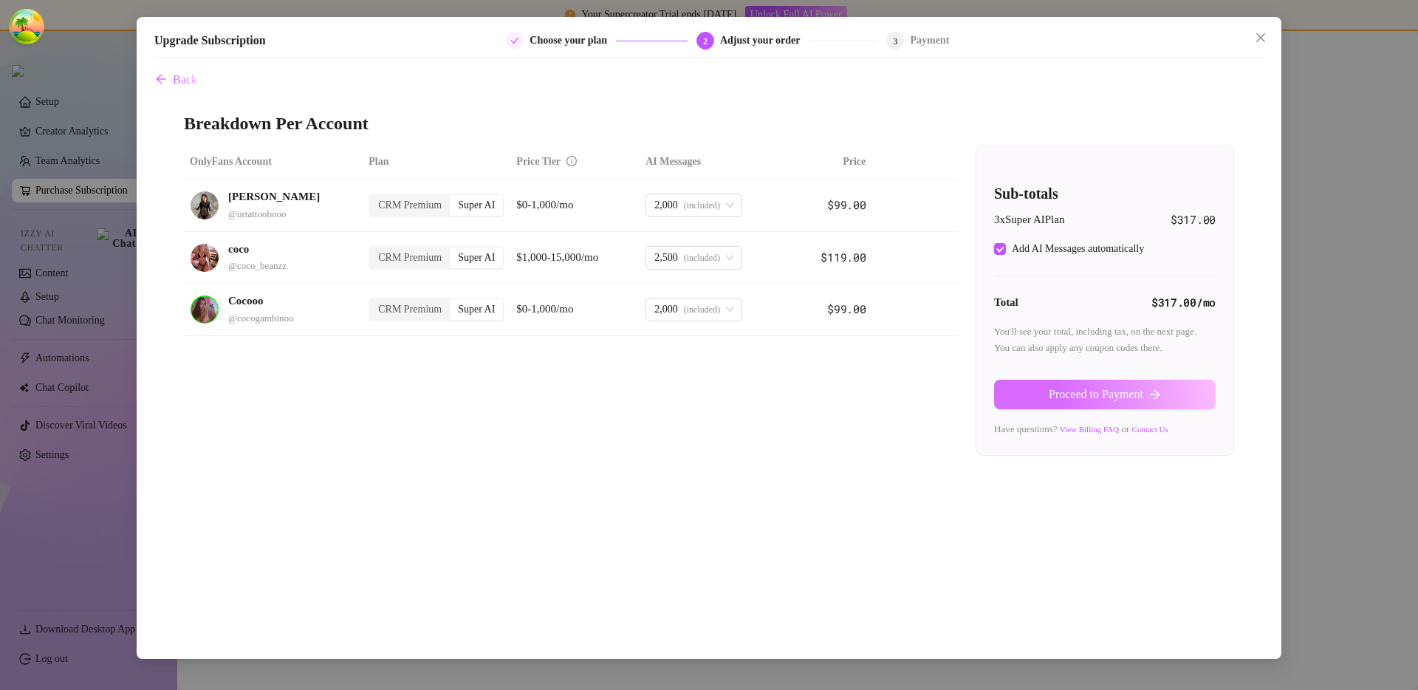
click at [1059, 400] on span "Proceed to Payment" at bounding box center [1096, 394] width 95 height 13
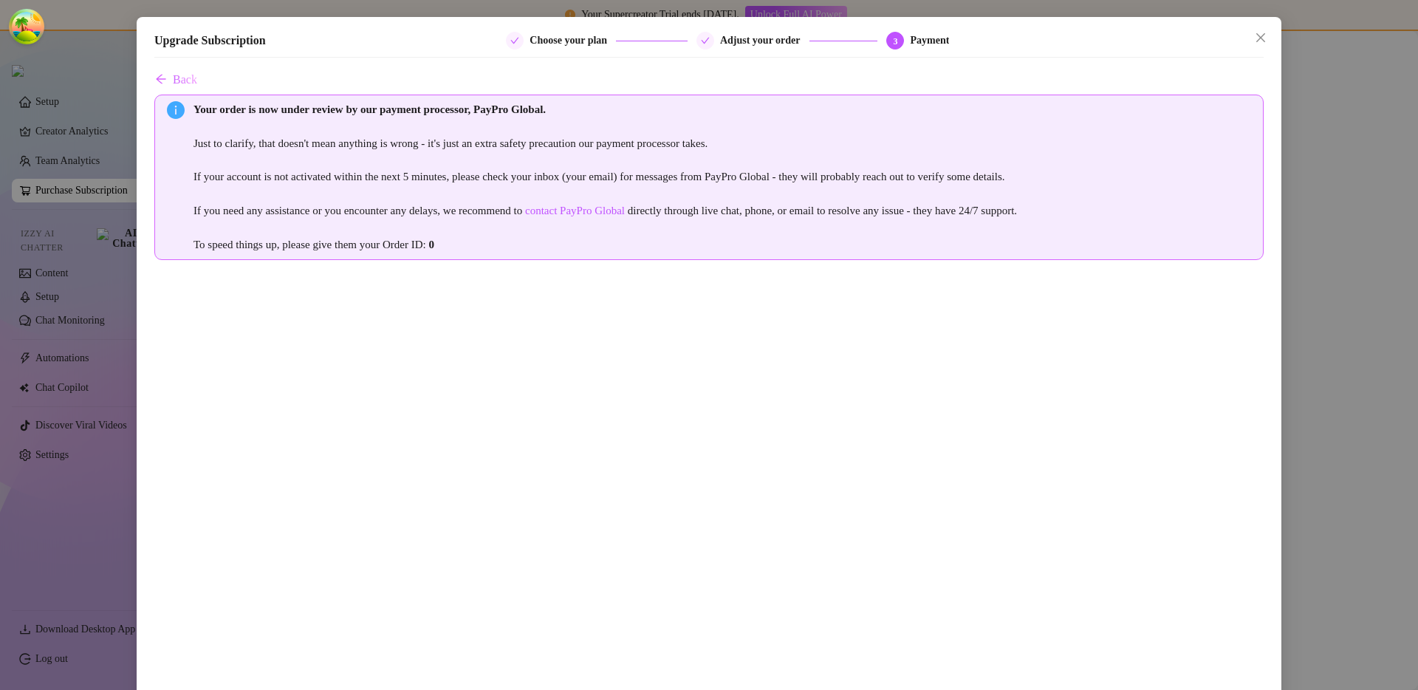
click at [1332, 202] on div "Upgrade Subscription Choose your plan Adjust your order 3 Payment Back Your ord…" at bounding box center [709, 345] width 1418 height 690
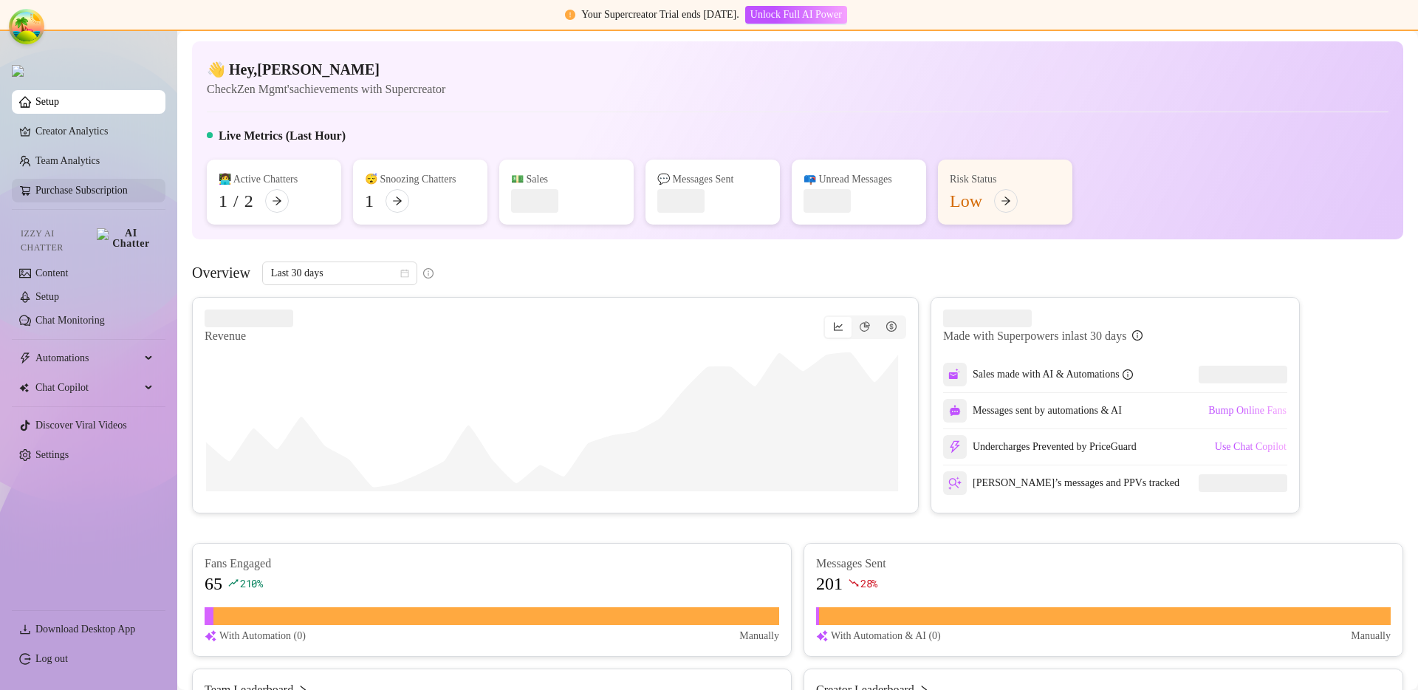
click at [117, 200] on link "Purchase Subscription" at bounding box center [94, 191] width 118 height 24
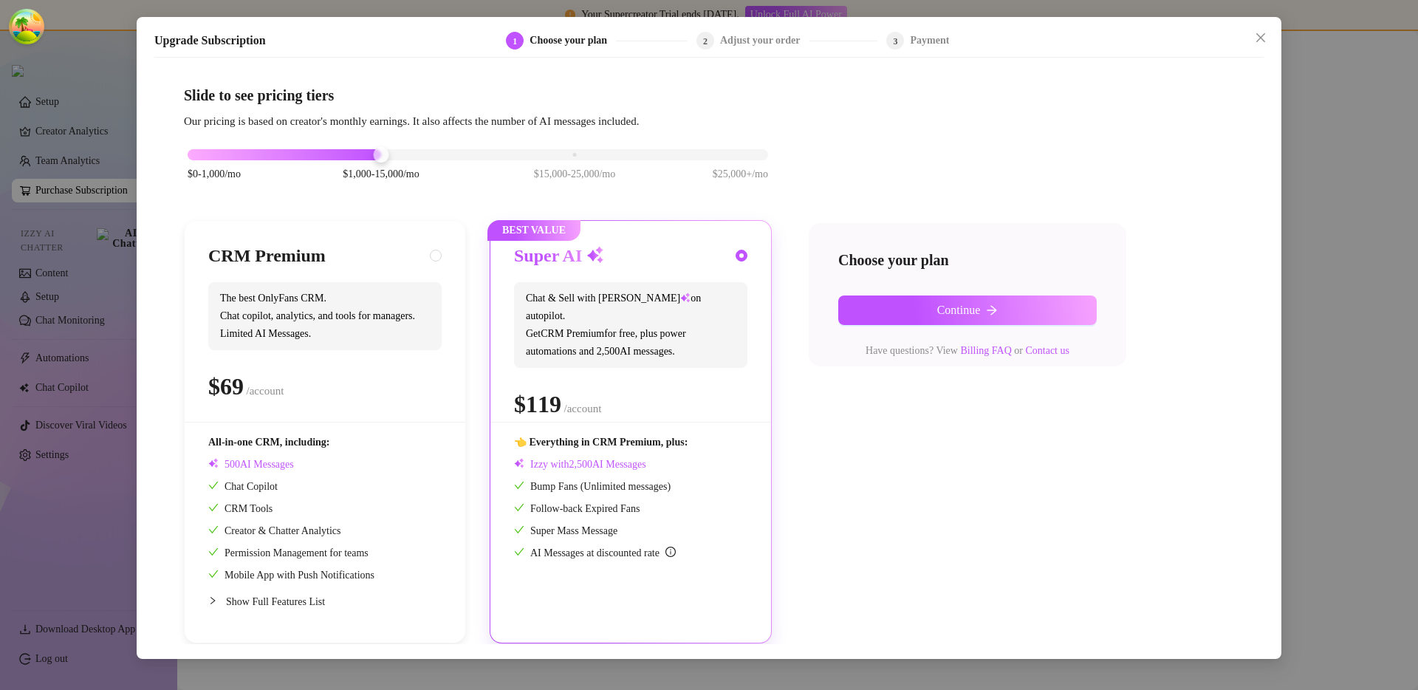
click at [984, 289] on div "Choose your plan Continue Have questions? View Billing FAQ or Contact us" at bounding box center [968, 295] width 318 height 144
click at [990, 301] on button "Continue" at bounding box center [967, 310] width 259 height 30
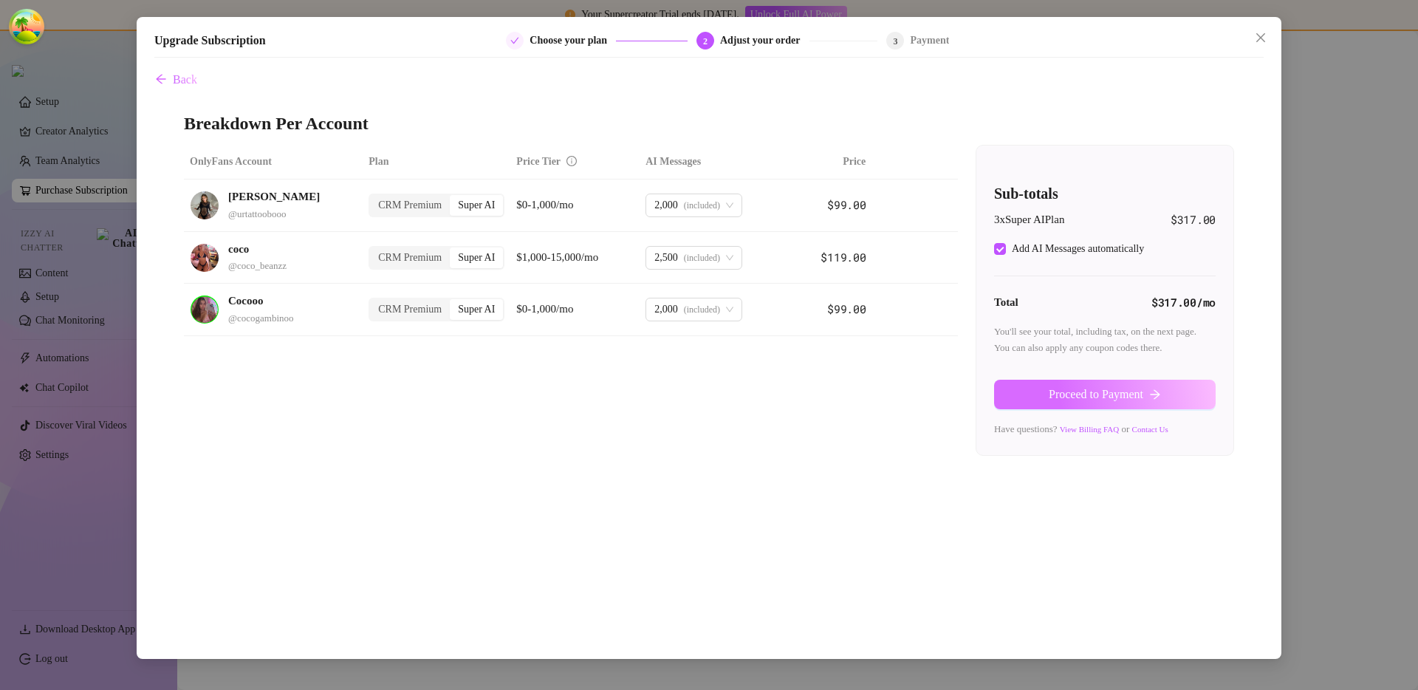
click at [1134, 393] on span "Proceed to Payment" at bounding box center [1096, 394] width 95 height 13
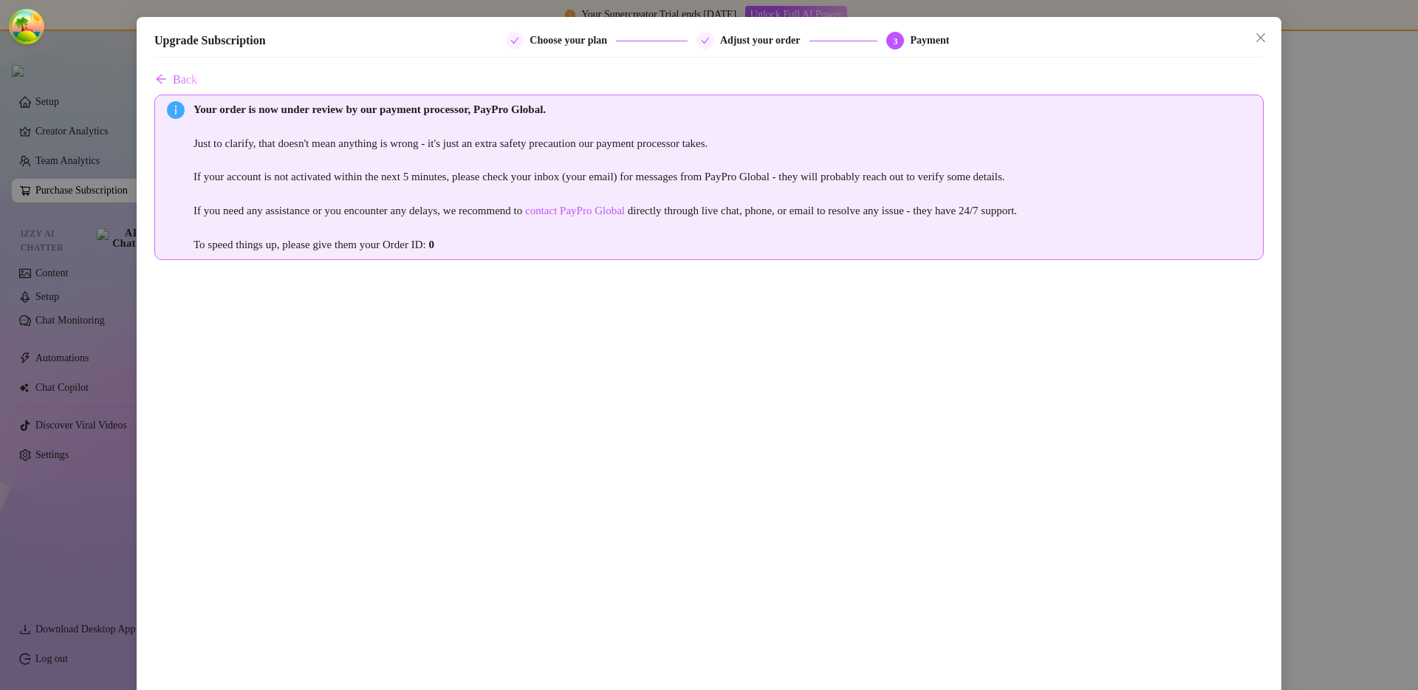
click at [1313, 346] on div "Upgrade Subscription Choose your plan Adjust your order 3 Payment Back Your ord…" at bounding box center [709, 345] width 1418 height 690
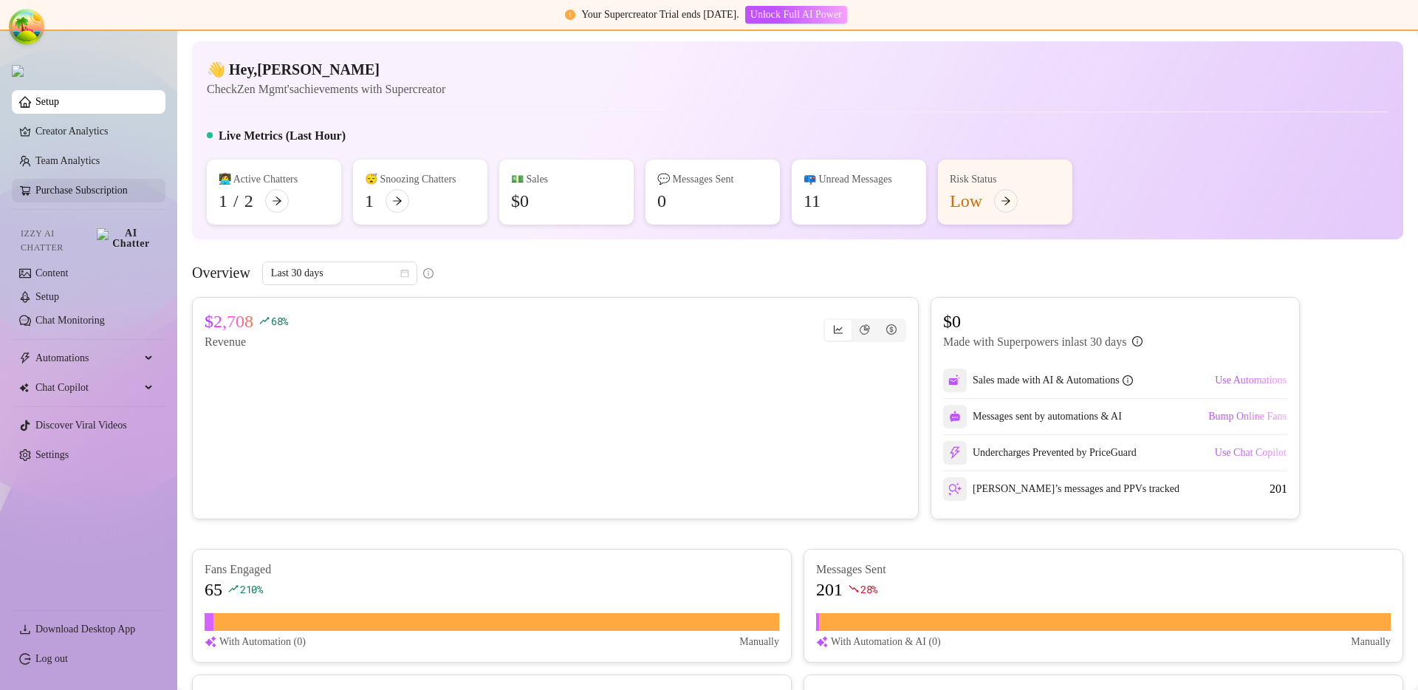
click at [139, 194] on link "Purchase Subscription" at bounding box center [94, 191] width 118 height 24
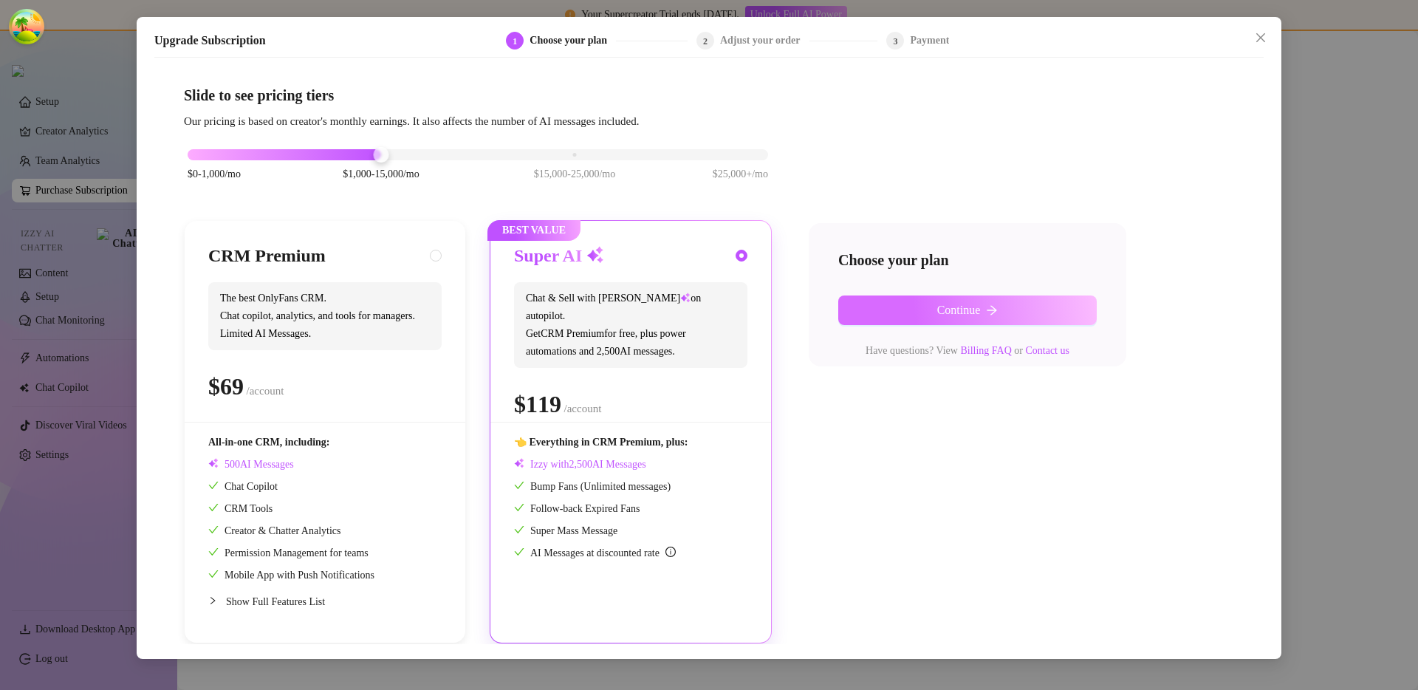
click at [903, 304] on button "Continue" at bounding box center [967, 310] width 259 height 30
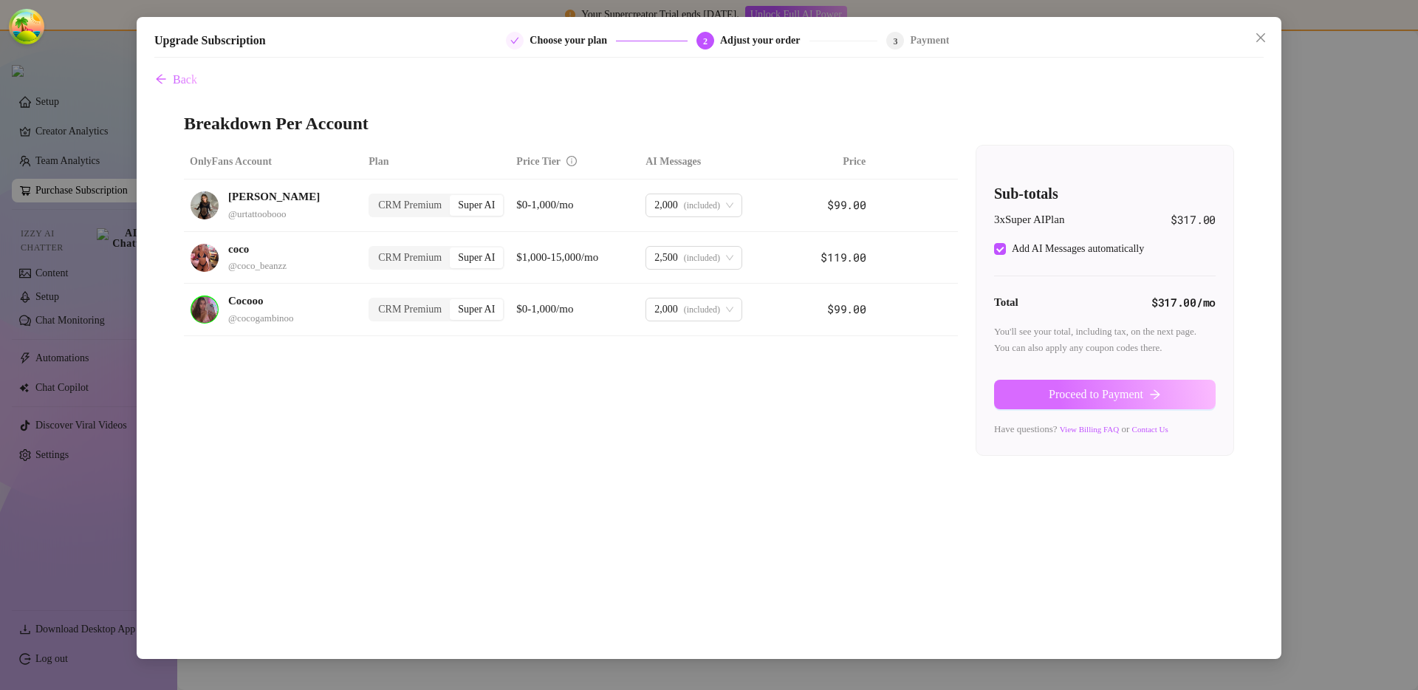
click at [1044, 402] on button "Proceed to Payment" at bounding box center [1105, 395] width 222 height 30
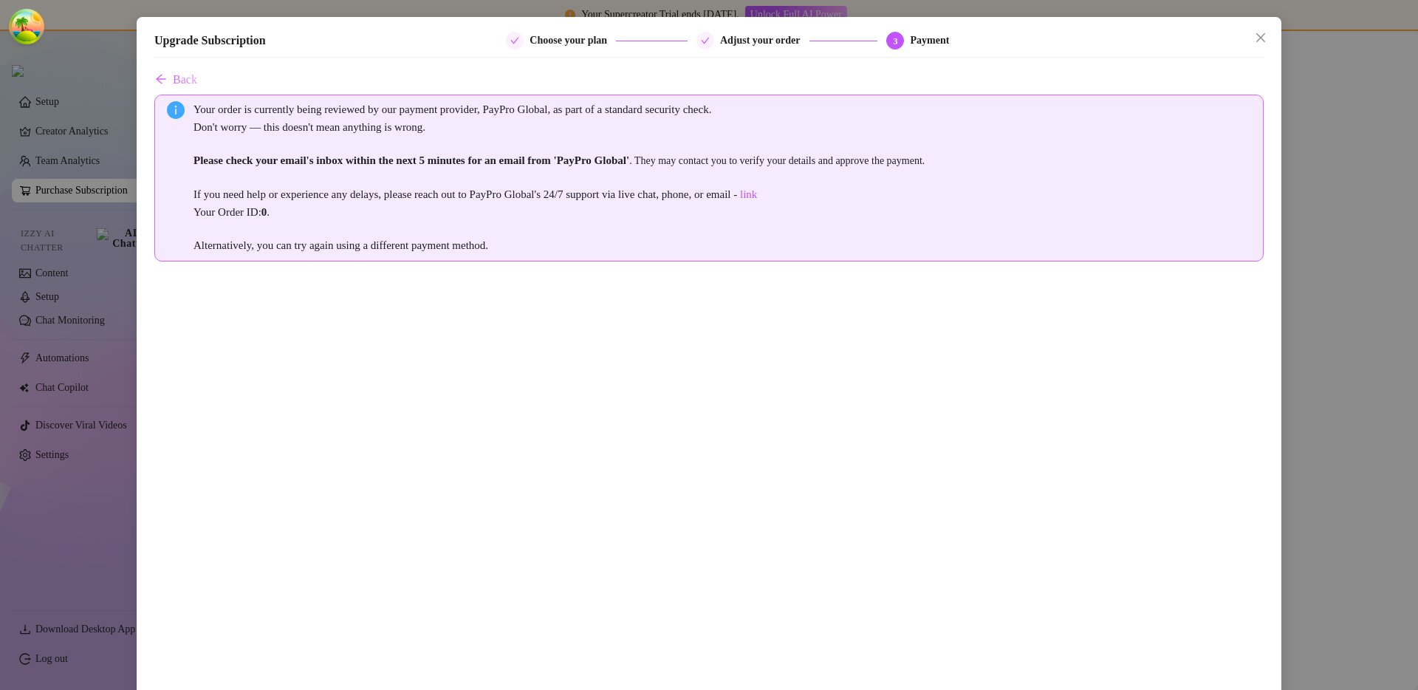
click at [538, 232] on div "Your order is currently being reviewed by our payment provider, PayPro Global, …" at bounding box center [723, 177] width 1058 height 153
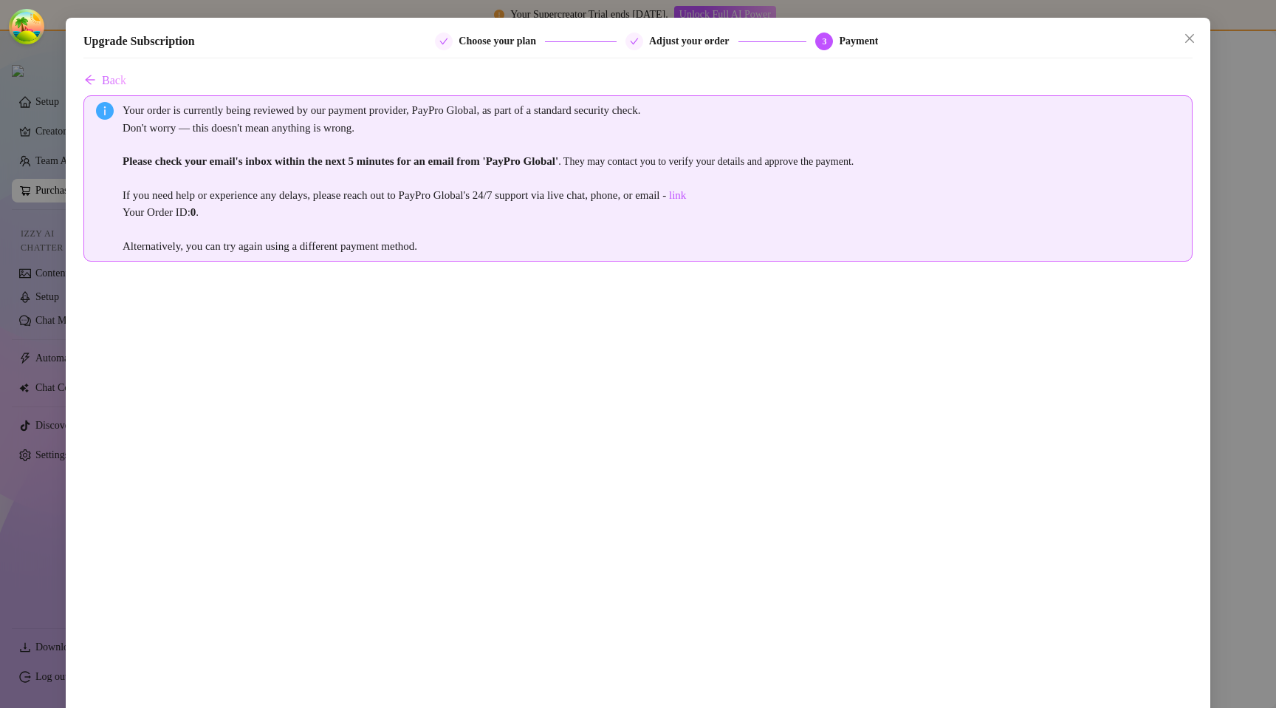
click at [722, 222] on div "Your order is currently being reviewed by our payment provider, PayPro Global, …" at bounding box center [652, 178] width 1058 height 153
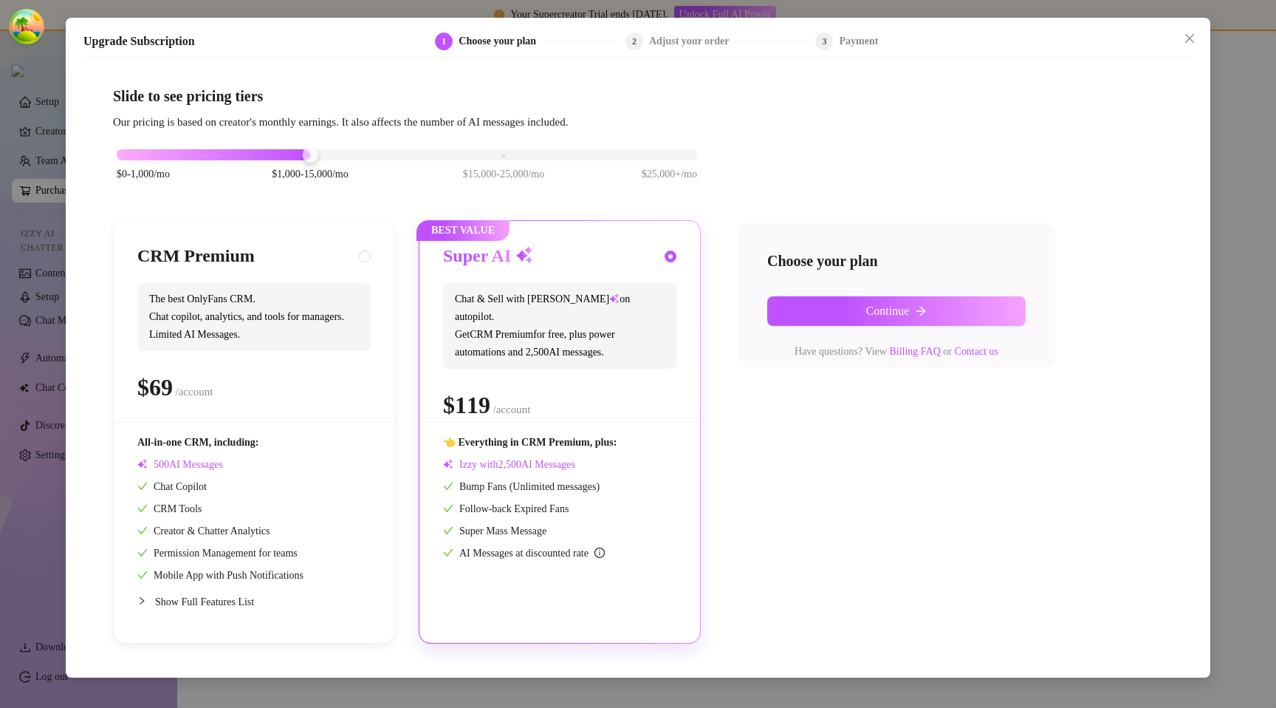
click at [858, 130] on div "Slide to see pricing tiers Our pricing is based on creator's monthly earnings. …" at bounding box center [638, 365] width 1050 height 558
